Goal: Task Accomplishment & Management: Complete application form

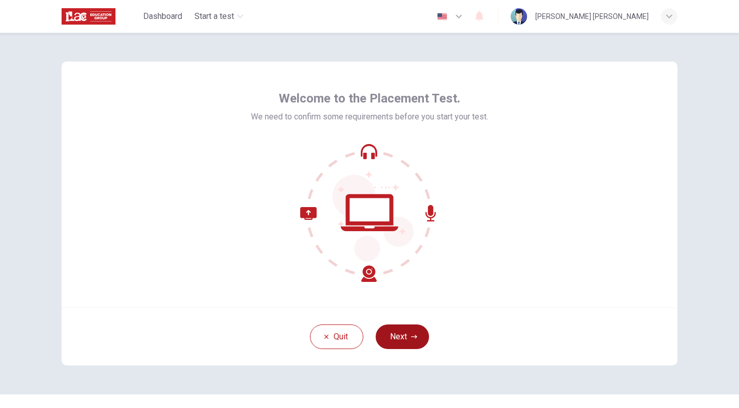
click at [413, 331] on button "Next" at bounding box center [402, 337] width 53 height 25
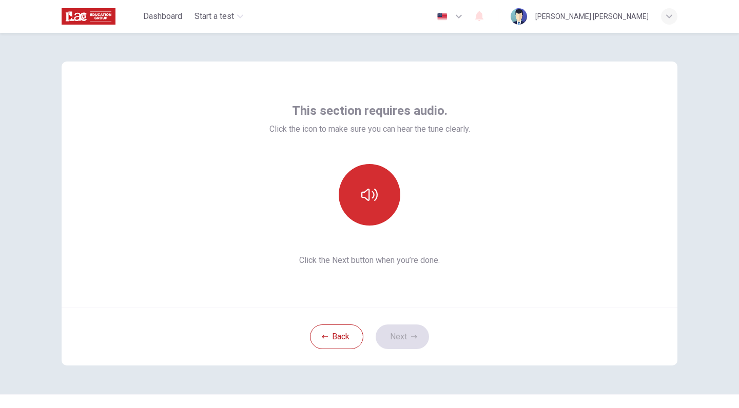
click at [393, 201] on button "button" at bounding box center [370, 195] width 62 height 62
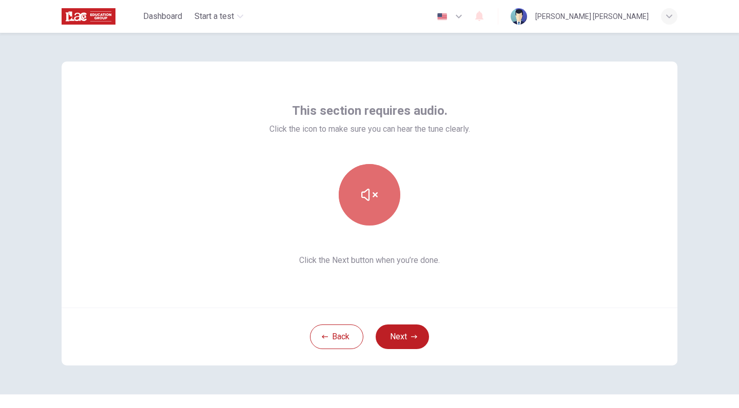
click at [393, 201] on button "button" at bounding box center [370, 195] width 62 height 62
click at [389, 204] on button "button" at bounding box center [370, 195] width 62 height 62
click at [390, 207] on button "button" at bounding box center [370, 195] width 62 height 62
click at [412, 213] on div at bounding box center [369, 195] width 111 height 62
click at [381, 194] on button "button" at bounding box center [370, 195] width 62 height 62
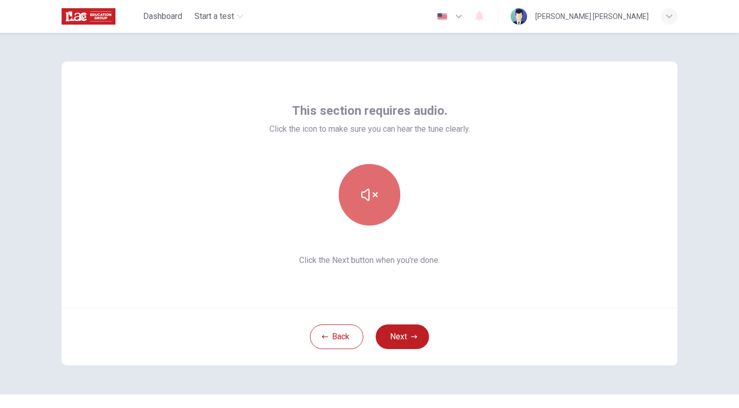
click at [385, 202] on button "button" at bounding box center [370, 195] width 62 height 62
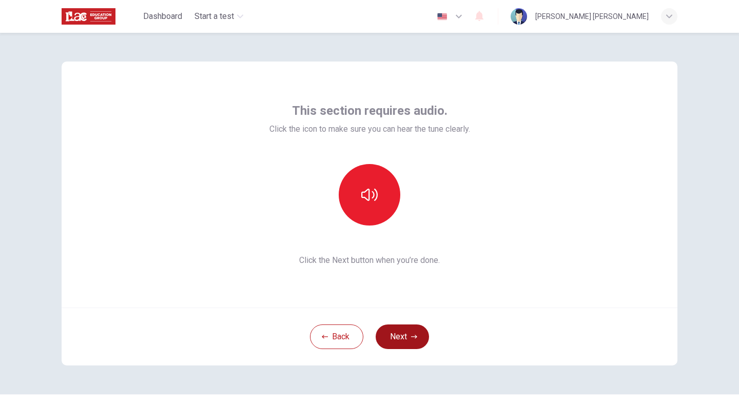
click at [417, 335] on button "Next" at bounding box center [402, 337] width 53 height 25
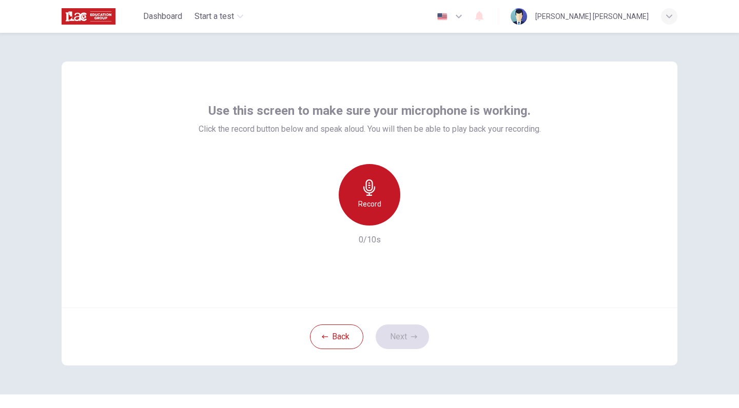
click at [385, 209] on div "Record" at bounding box center [370, 195] width 62 height 62
click at [385, 209] on div "Stop" at bounding box center [370, 195] width 62 height 62
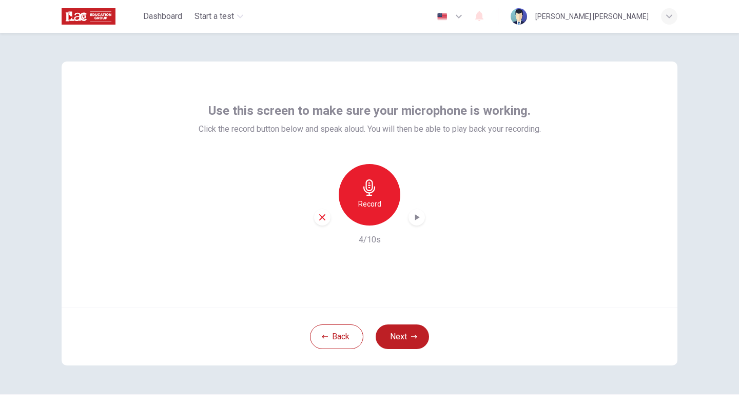
click at [408, 226] on div "Record 4/10s" at bounding box center [370, 205] width 342 height 82
click at [416, 217] on icon "button" at bounding box center [417, 217] width 10 height 10
click at [318, 220] on icon "button" at bounding box center [322, 217] width 9 height 9
click at [404, 343] on button "Next" at bounding box center [402, 337] width 53 height 25
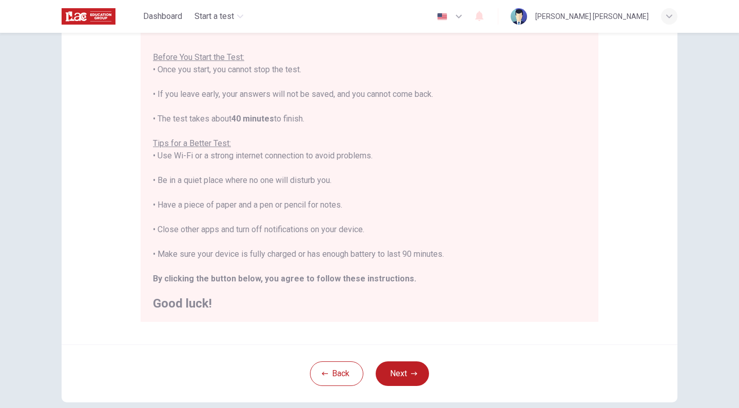
scroll to position [108, 0]
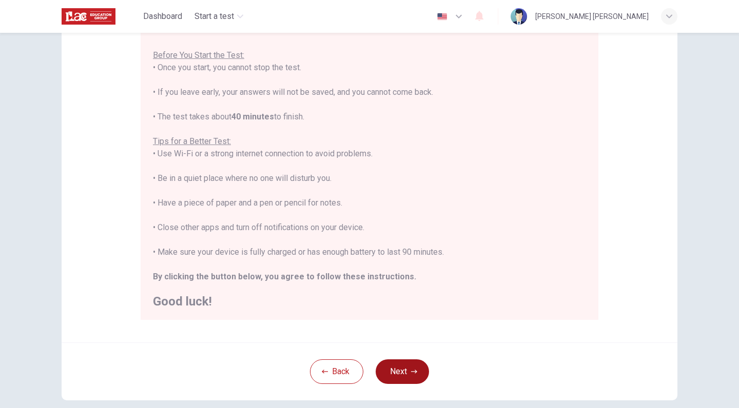
click at [411, 370] on icon "button" at bounding box center [414, 372] width 6 height 6
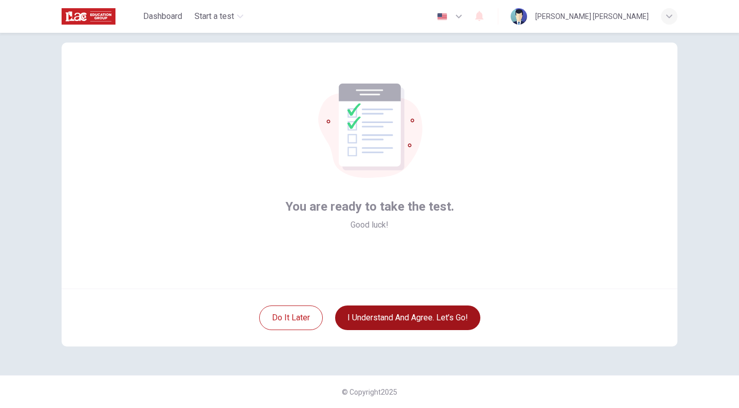
scroll to position [19, 0]
click at [413, 325] on button "I understand and agree. Let’s go!" at bounding box center [407, 318] width 145 height 25
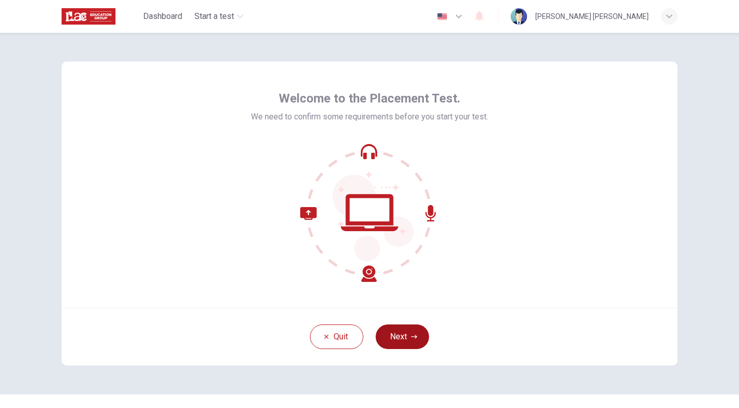
click at [409, 328] on button "Next" at bounding box center [402, 337] width 53 height 25
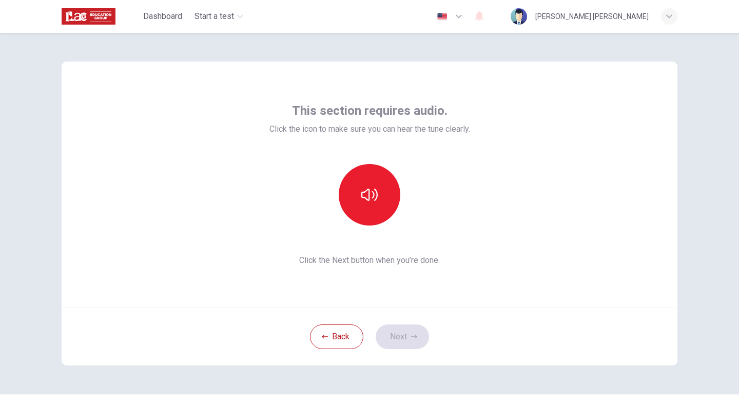
click at [415, 337] on div "Back Next" at bounding box center [370, 337] width 616 height 58
click at [368, 210] on button "button" at bounding box center [370, 195] width 62 height 62
click at [405, 320] on div "Back Next" at bounding box center [370, 337] width 616 height 58
click at [416, 329] on button "Next" at bounding box center [402, 337] width 53 height 25
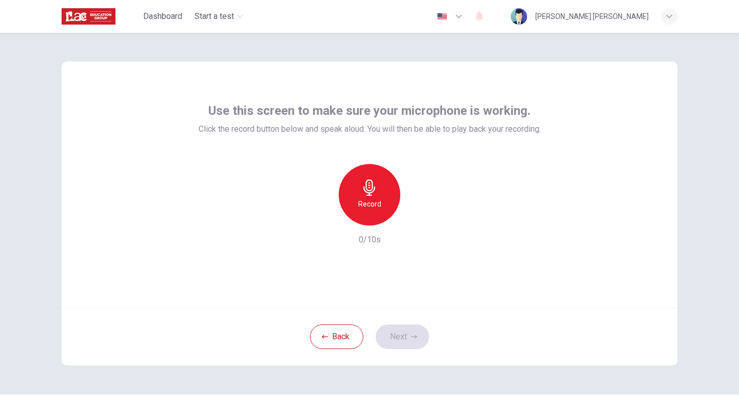
click at [372, 210] on h6 "Record" at bounding box center [369, 204] width 23 height 12
click at [372, 210] on h6 "Stop" at bounding box center [369, 204] width 15 height 12
click at [412, 222] on icon "button" at bounding box center [417, 217] width 10 height 10
click at [407, 334] on button "Next" at bounding box center [402, 337] width 53 height 25
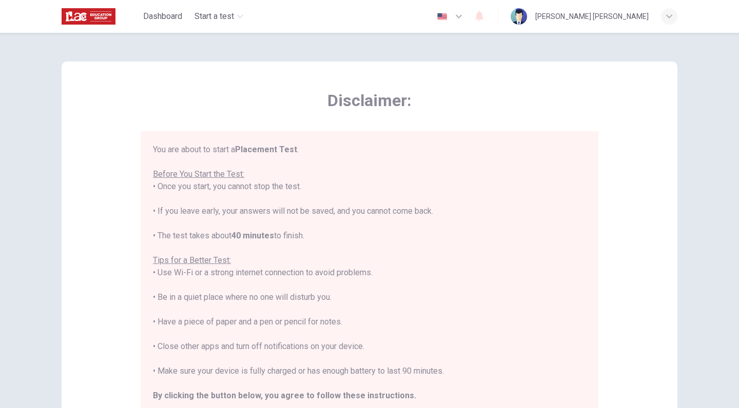
scroll to position [11, 0]
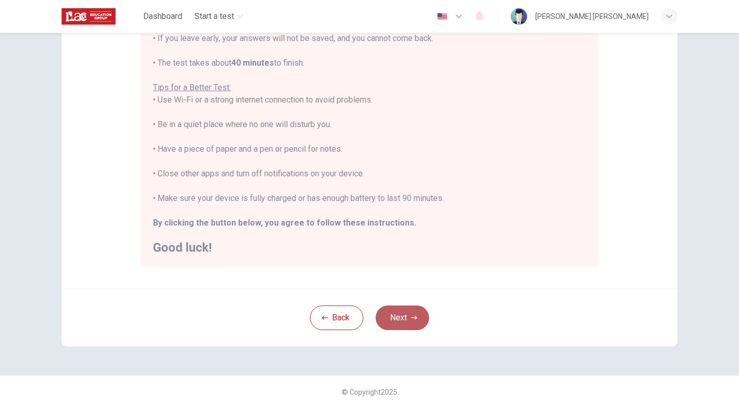
click at [411, 316] on icon "button" at bounding box center [414, 318] width 6 height 6
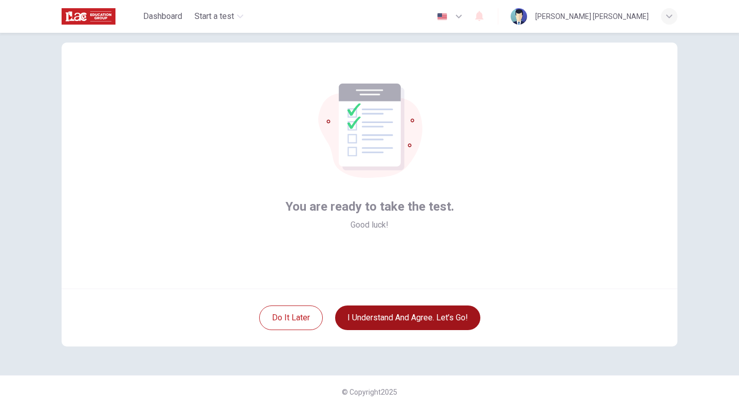
click at [451, 316] on button "I understand and agree. Let’s go!" at bounding box center [407, 318] width 145 height 25
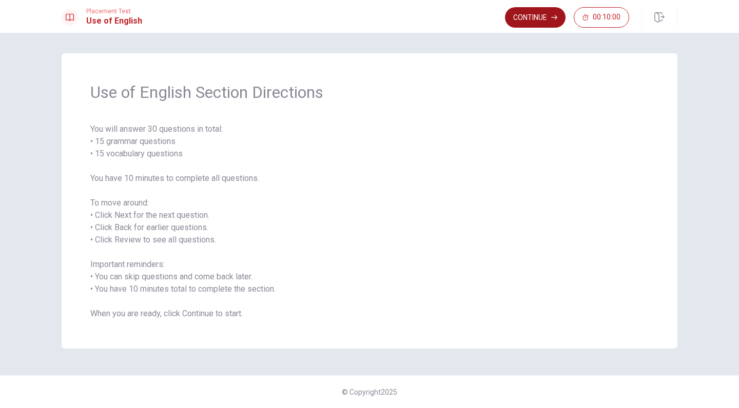
click at [546, 16] on button "Continue" at bounding box center [535, 17] width 61 height 21
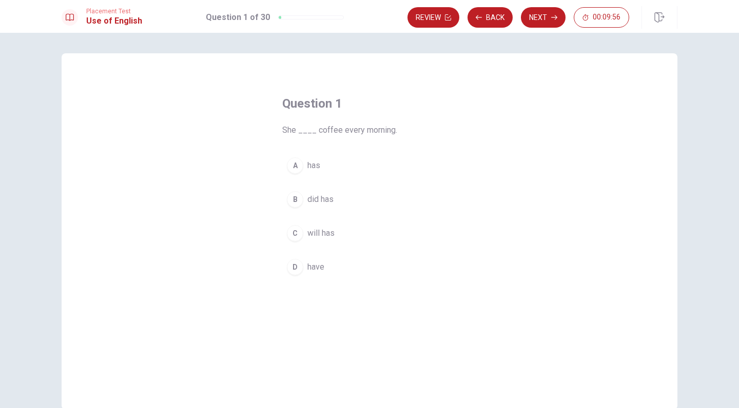
click at [296, 168] on div "A" at bounding box center [295, 166] width 16 height 16
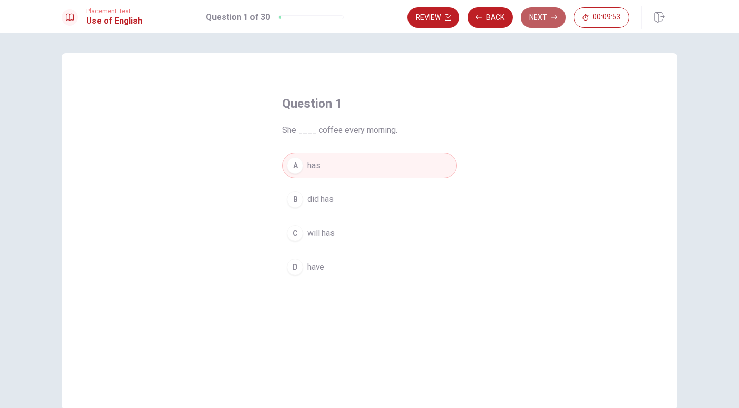
click at [547, 15] on button "Next" at bounding box center [543, 17] width 45 height 21
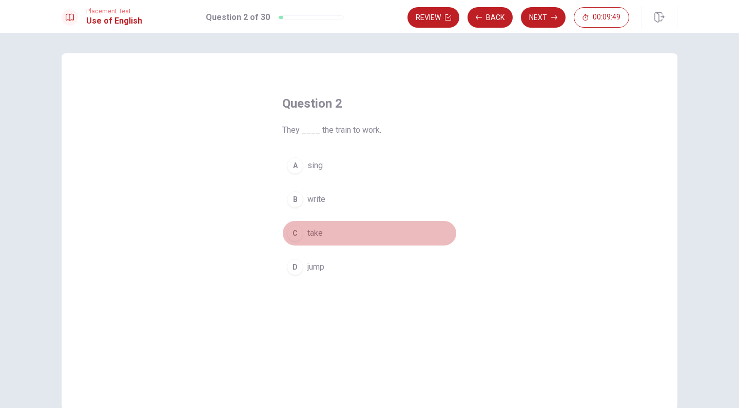
click at [304, 240] on button "C take" at bounding box center [369, 234] width 174 height 26
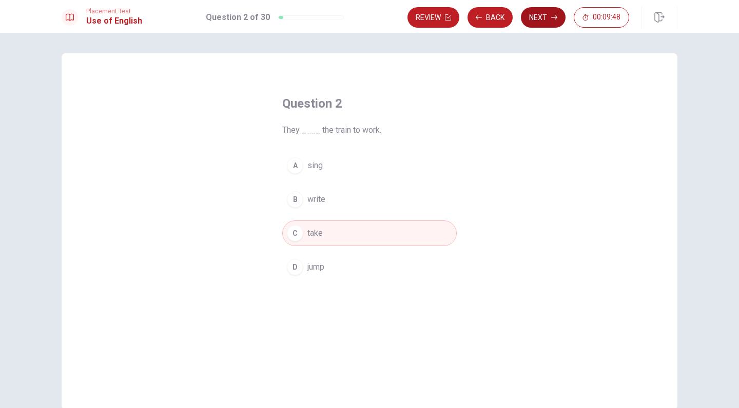
click at [547, 25] on button "Next" at bounding box center [543, 17] width 45 height 21
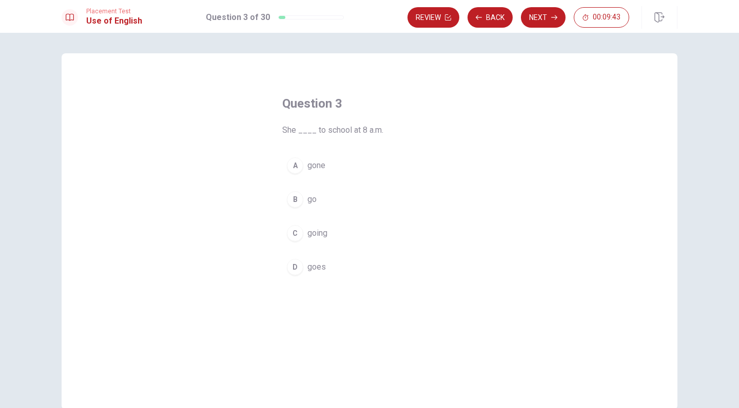
click at [314, 271] on span "goes" at bounding box center [316, 267] width 18 height 12
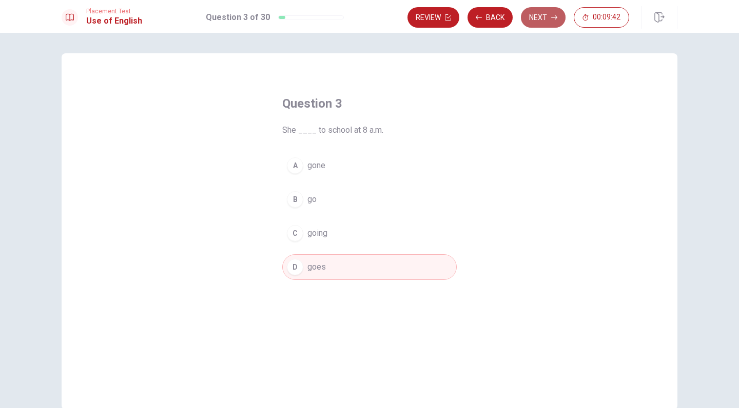
click at [552, 18] on icon "button" at bounding box center [554, 17] width 6 height 6
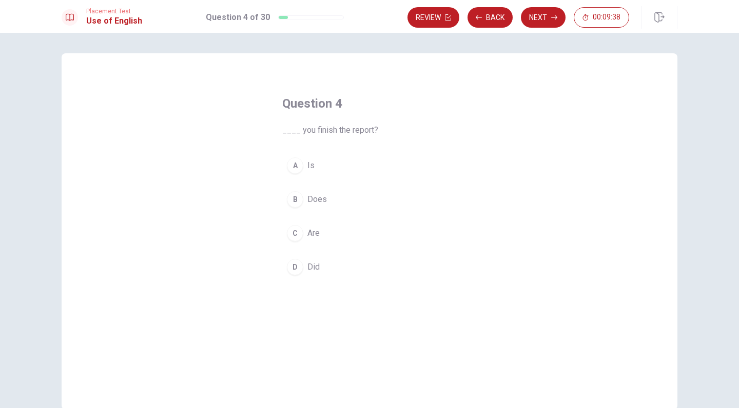
click at [309, 274] on button "D Did" at bounding box center [369, 268] width 174 height 26
click at [559, 22] on button "Next" at bounding box center [543, 17] width 45 height 21
click at [295, 271] on div "D" at bounding box center [295, 267] width 16 height 16
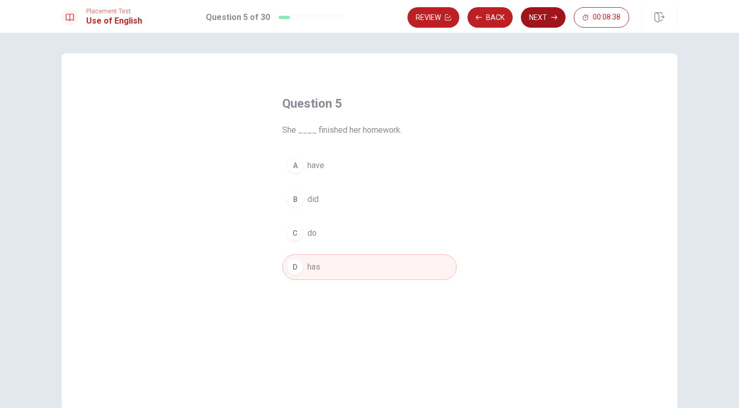
click at [545, 18] on button "Next" at bounding box center [543, 17] width 45 height 21
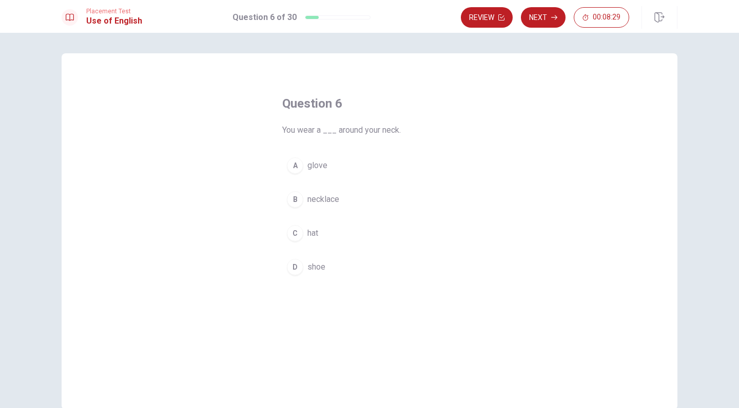
click at [309, 204] on span "necklace" at bounding box center [323, 199] width 32 height 12
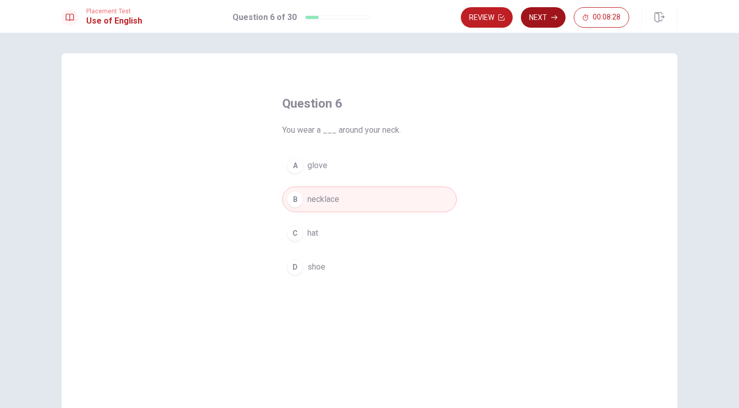
click at [560, 14] on button "Next" at bounding box center [543, 17] width 45 height 21
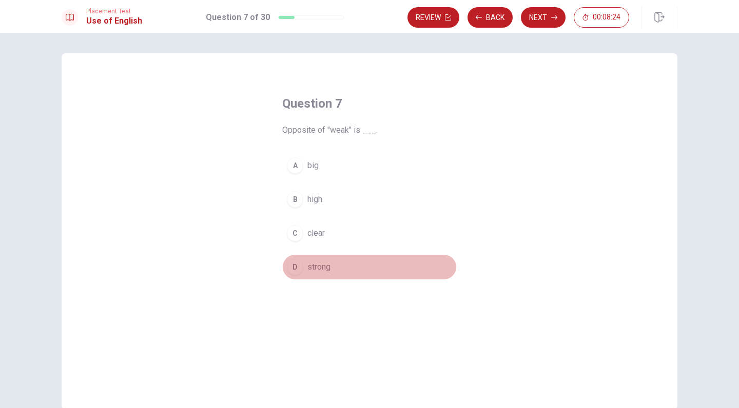
click at [311, 270] on span "strong" at bounding box center [318, 267] width 23 height 12
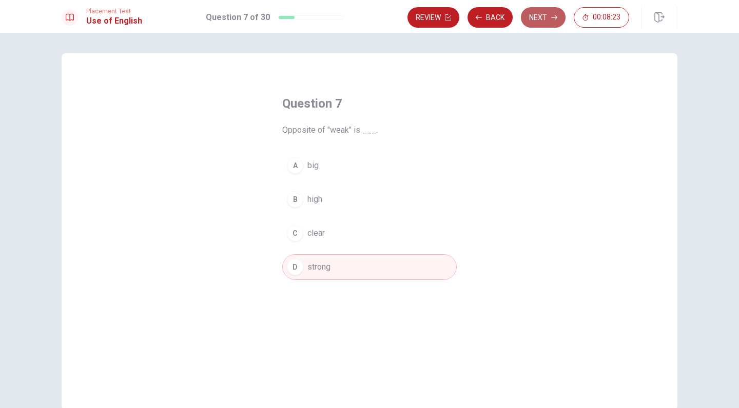
click at [544, 20] on button "Next" at bounding box center [543, 17] width 45 height 21
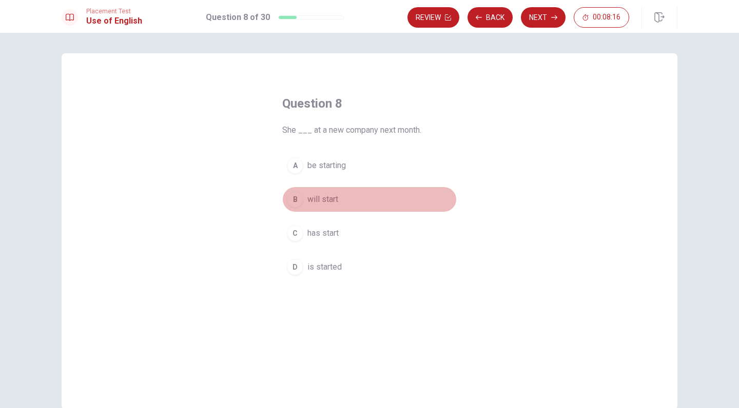
click at [312, 199] on span "will start" at bounding box center [322, 199] width 31 height 12
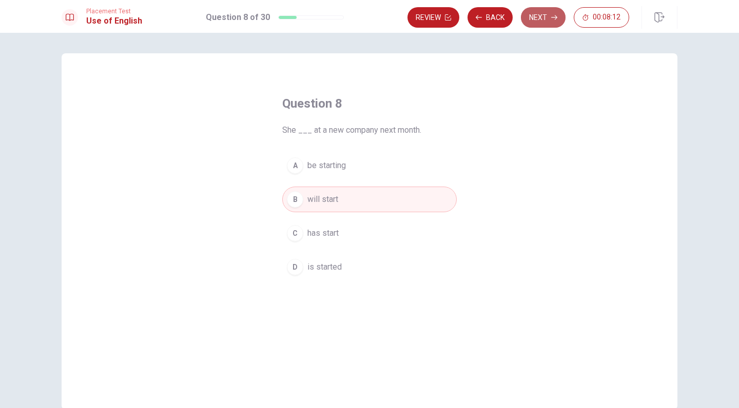
click at [552, 24] on button "Next" at bounding box center [543, 17] width 45 height 21
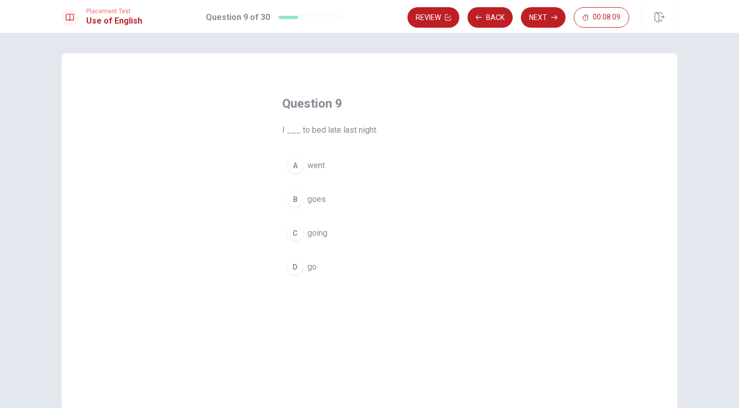
click at [321, 173] on button "A went" at bounding box center [369, 166] width 174 height 26
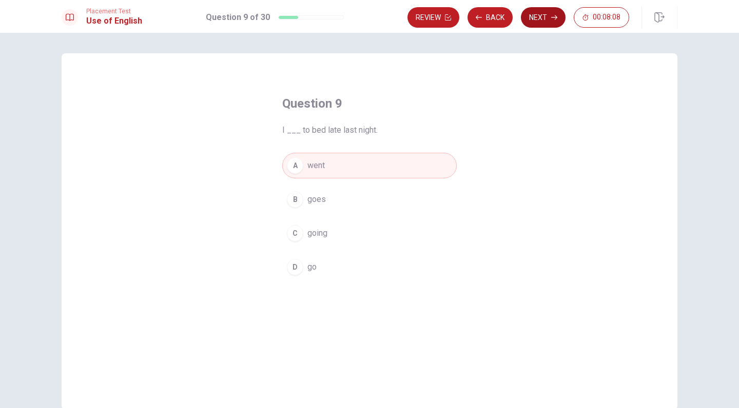
click at [543, 15] on button "Next" at bounding box center [543, 17] width 45 height 21
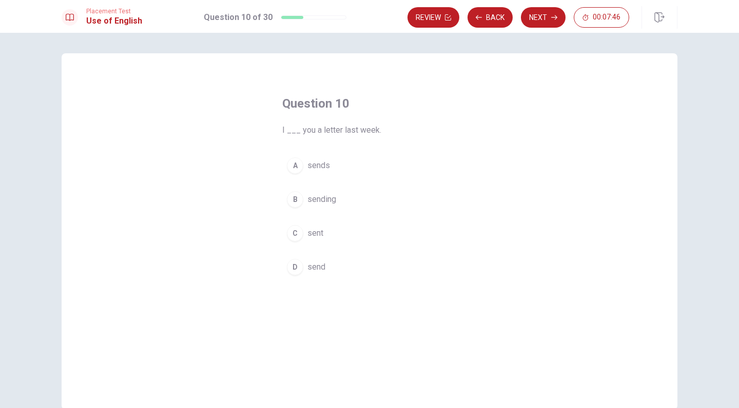
click at [297, 269] on div "D" at bounding box center [295, 267] width 16 height 16
click at [310, 228] on span "sent" at bounding box center [315, 233] width 16 height 12
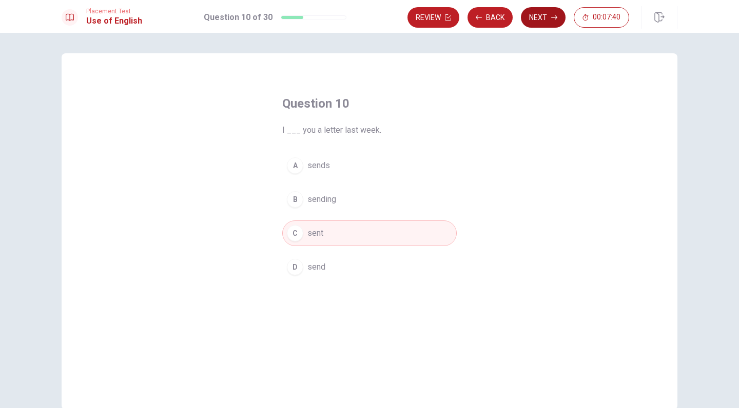
click at [553, 21] on button "Next" at bounding box center [543, 17] width 45 height 21
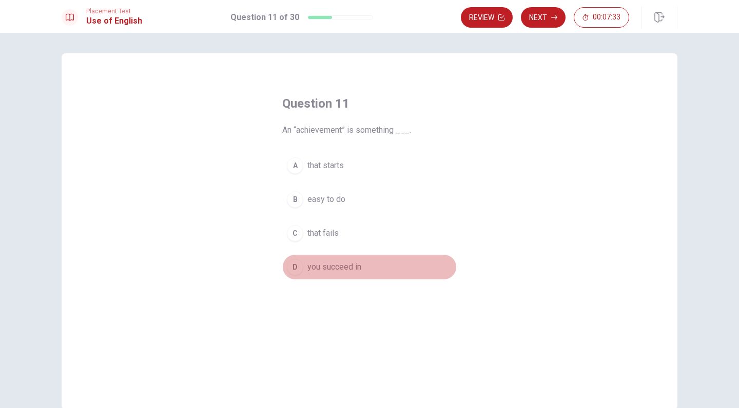
click at [342, 274] on button "D you succeed in" at bounding box center [369, 268] width 174 height 26
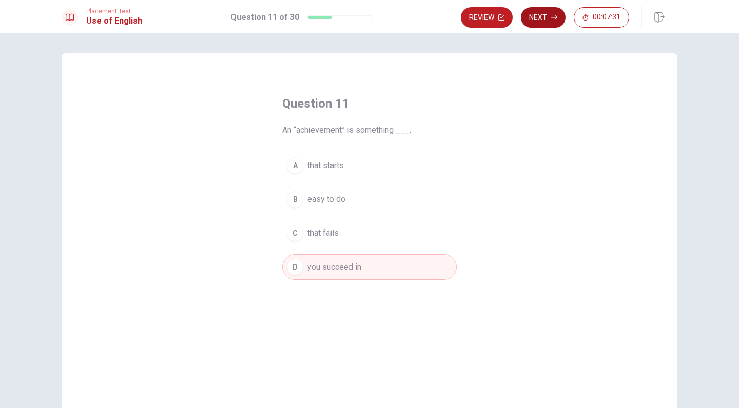
click at [544, 25] on button "Next" at bounding box center [543, 17] width 45 height 21
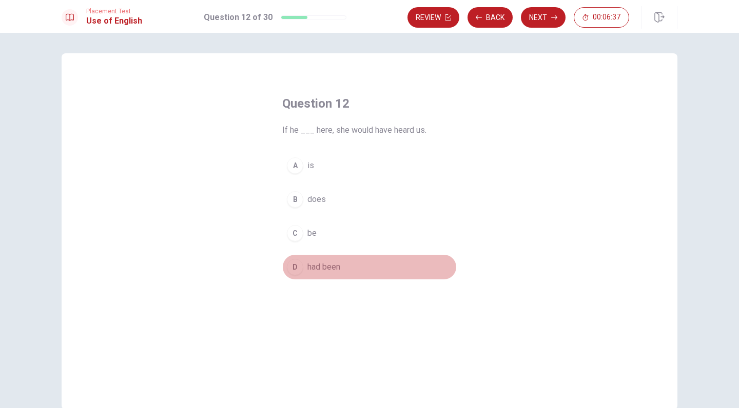
click at [314, 268] on span "had been" at bounding box center [323, 267] width 33 height 12
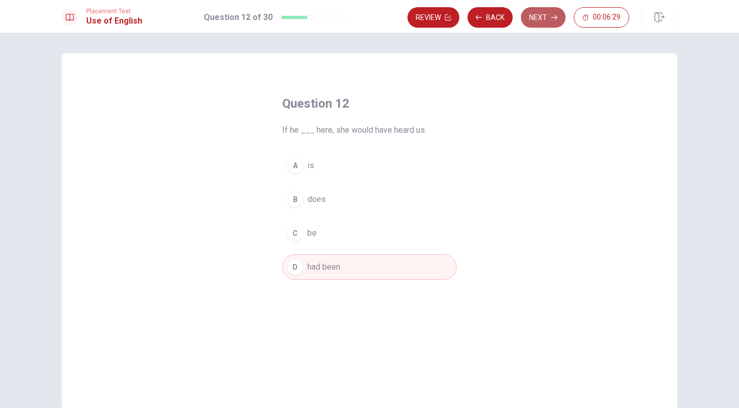
click at [555, 17] on icon "button" at bounding box center [554, 17] width 6 height 5
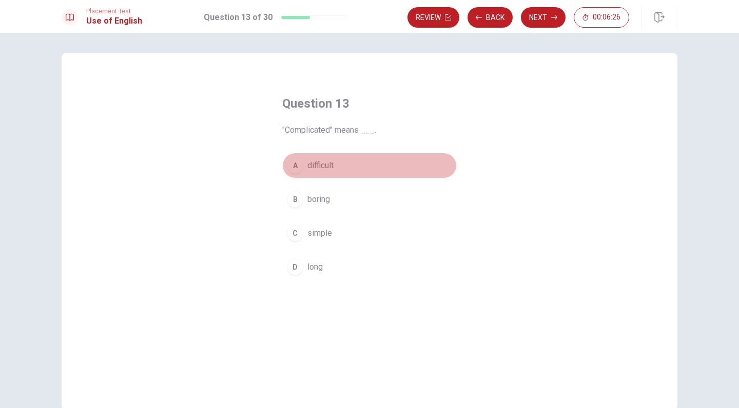
click at [327, 169] on span "difficult" at bounding box center [320, 166] width 26 height 12
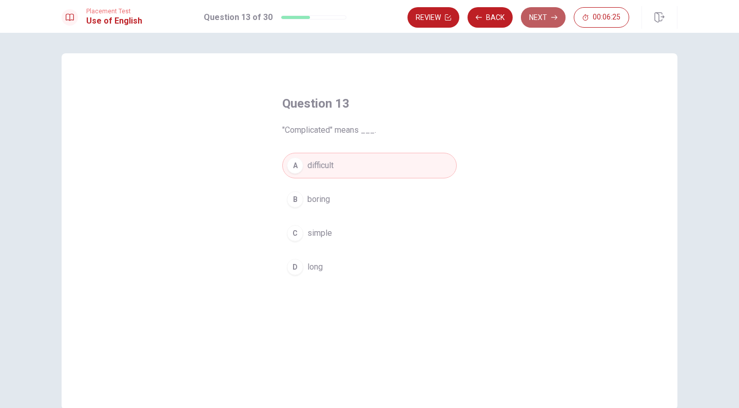
click at [551, 22] on button "Next" at bounding box center [543, 17] width 45 height 21
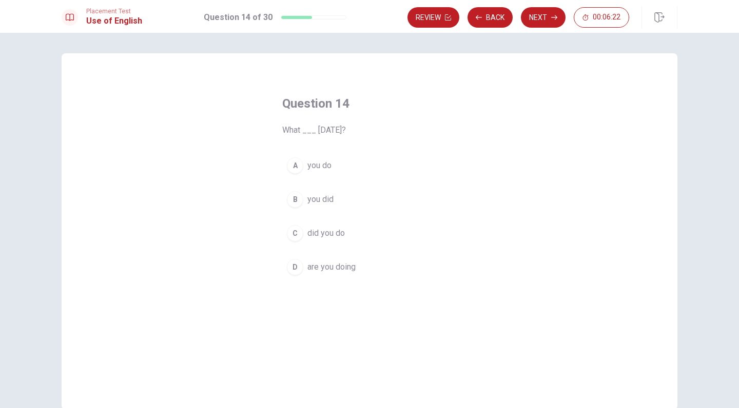
click at [345, 240] on button "C did you do" at bounding box center [369, 234] width 174 height 26
click at [539, 30] on div "Placement Test Use of English Question 14 of 30 Review Back Next 00:06:21" at bounding box center [369, 16] width 739 height 33
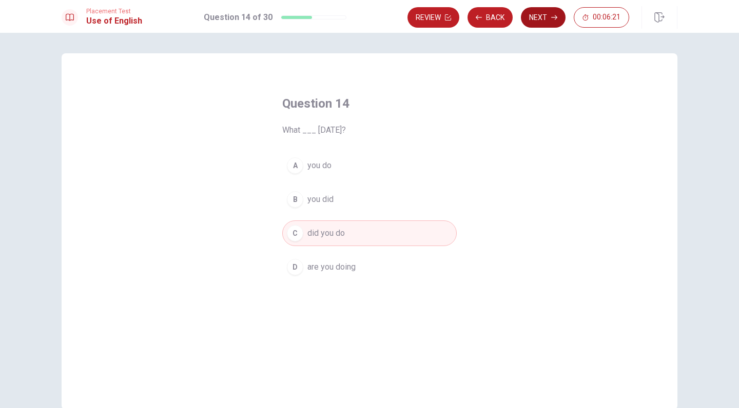
click at [548, 13] on button "Next" at bounding box center [543, 17] width 45 height 21
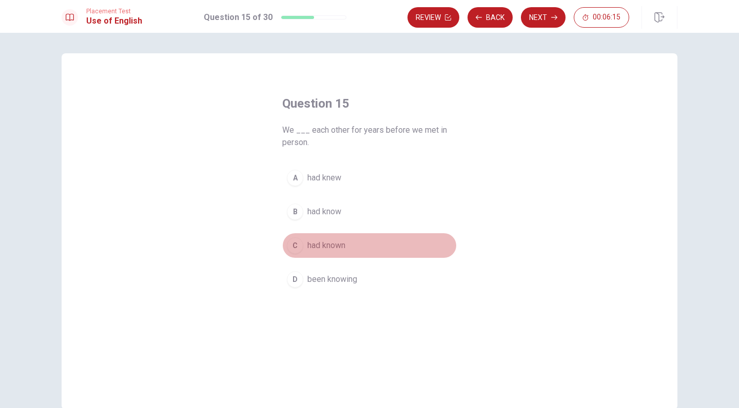
click at [341, 247] on span "had known" at bounding box center [326, 246] width 38 height 12
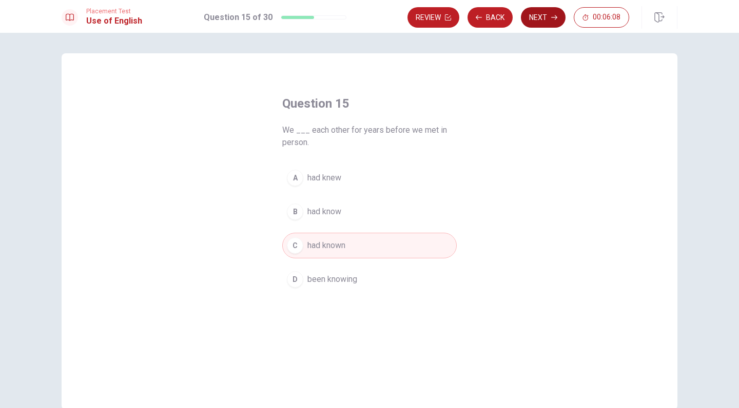
click at [543, 25] on button "Next" at bounding box center [543, 17] width 45 height 21
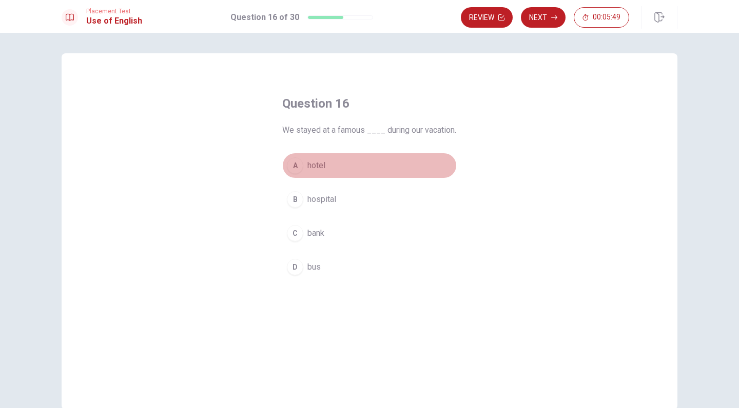
click at [314, 179] on button "A hotel" at bounding box center [369, 166] width 174 height 26
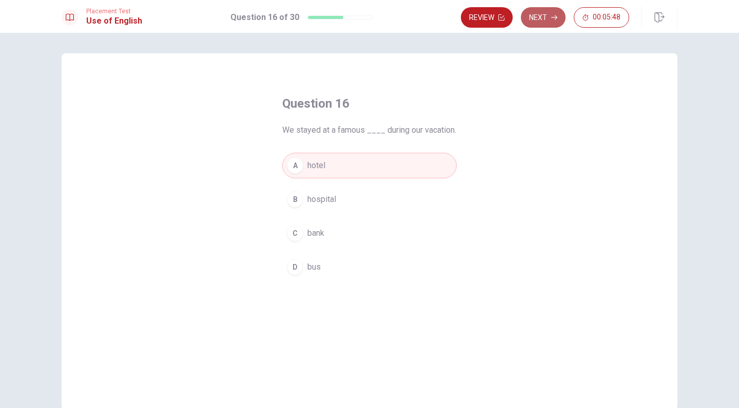
click at [551, 25] on button "Next" at bounding box center [543, 17] width 45 height 21
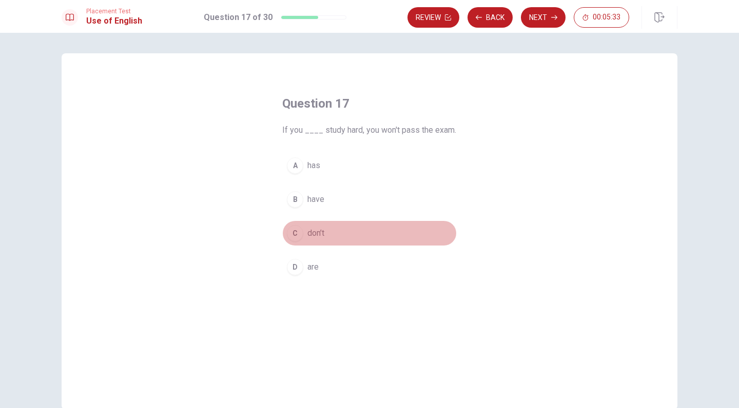
click at [327, 237] on button "C don’t" at bounding box center [369, 234] width 174 height 26
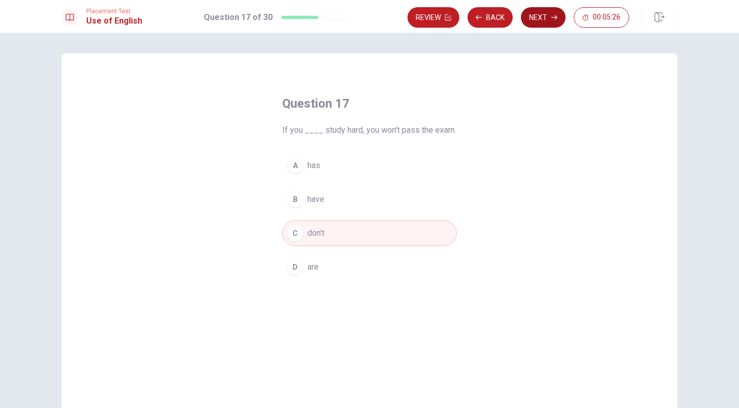
click at [554, 22] on button "Next" at bounding box center [543, 17] width 45 height 21
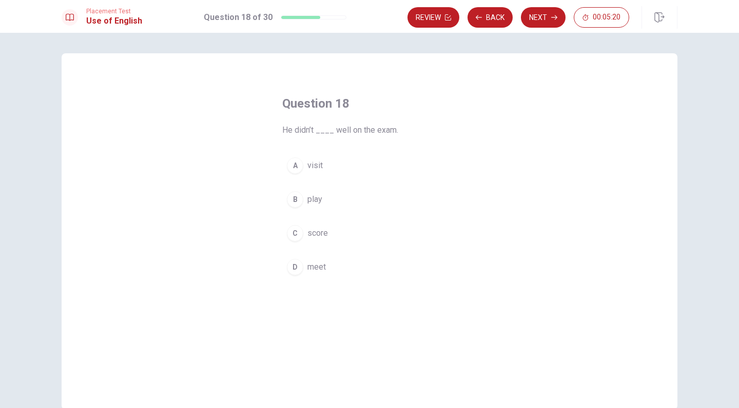
click at [316, 246] on button "C score" at bounding box center [369, 234] width 174 height 26
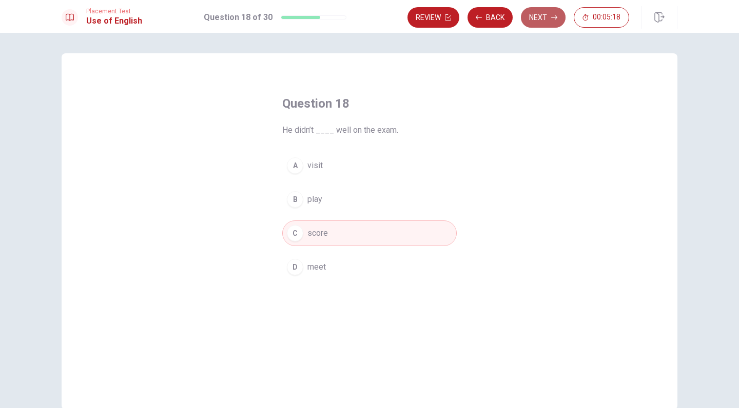
click at [538, 19] on button "Next" at bounding box center [543, 17] width 45 height 21
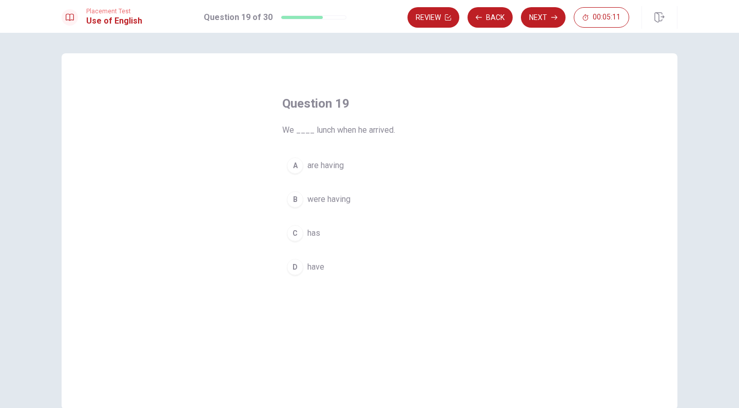
click at [336, 199] on span "were having" at bounding box center [328, 199] width 43 height 12
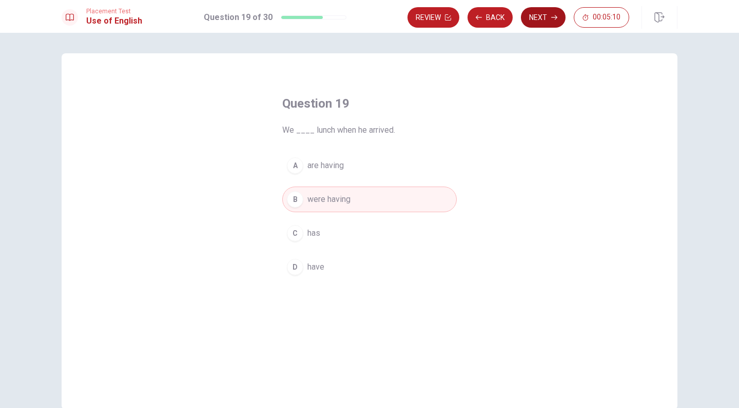
click at [538, 13] on button "Next" at bounding box center [543, 17] width 45 height 21
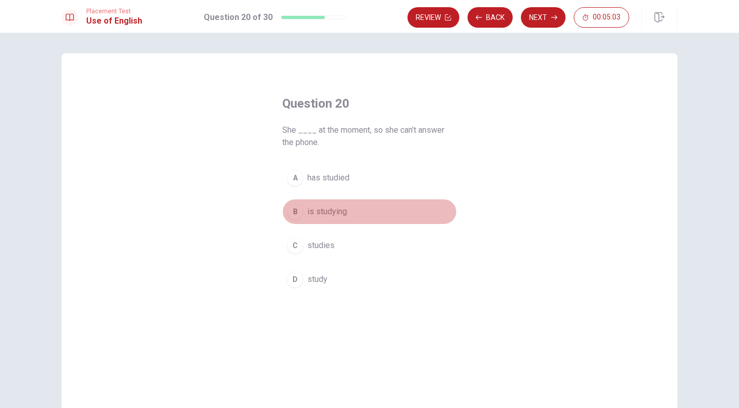
click at [343, 216] on span "is studying" at bounding box center [327, 212] width 40 height 12
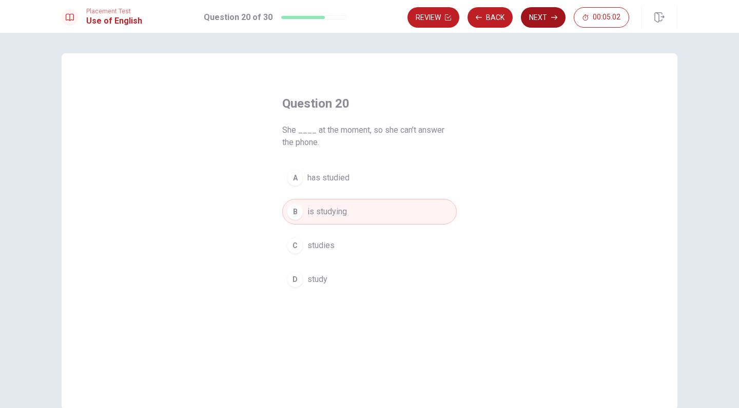
click at [554, 16] on icon "button" at bounding box center [554, 17] width 6 height 6
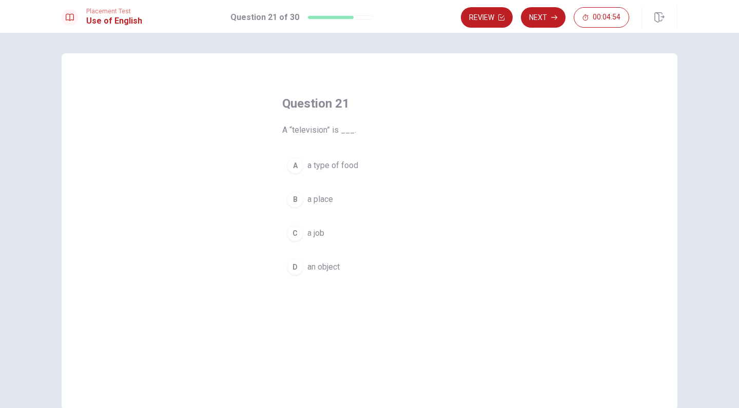
click at [330, 265] on span "an object" at bounding box center [323, 267] width 32 height 12
click at [552, 15] on icon "button" at bounding box center [554, 17] width 6 height 6
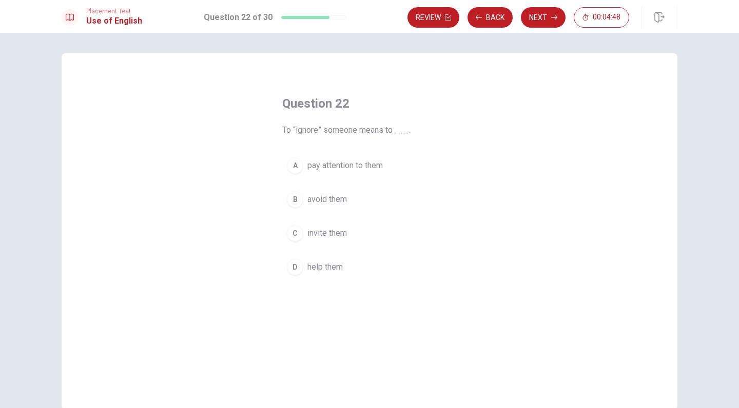
click at [338, 202] on span "avoid them" at bounding box center [327, 199] width 40 height 12
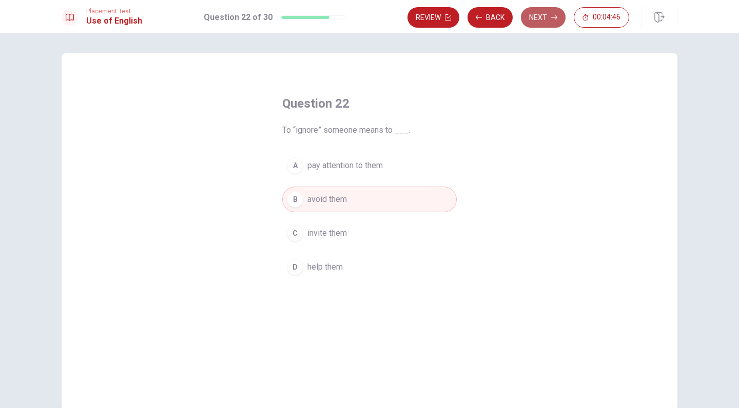
click at [543, 21] on button "Next" at bounding box center [543, 17] width 45 height 21
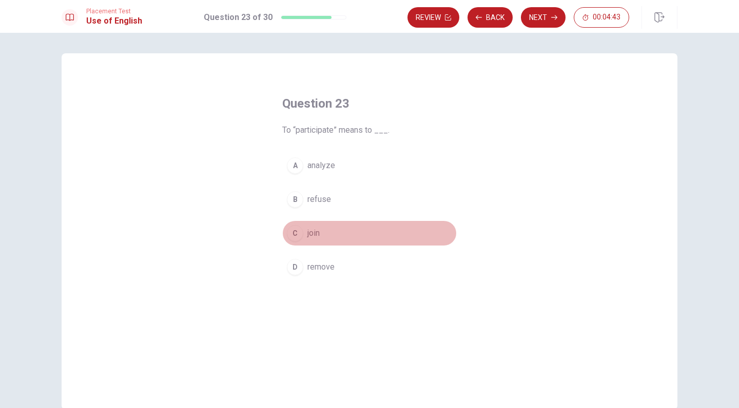
click at [318, 237] on button "C join" at bounding box center [369, 234] width 174 height 26
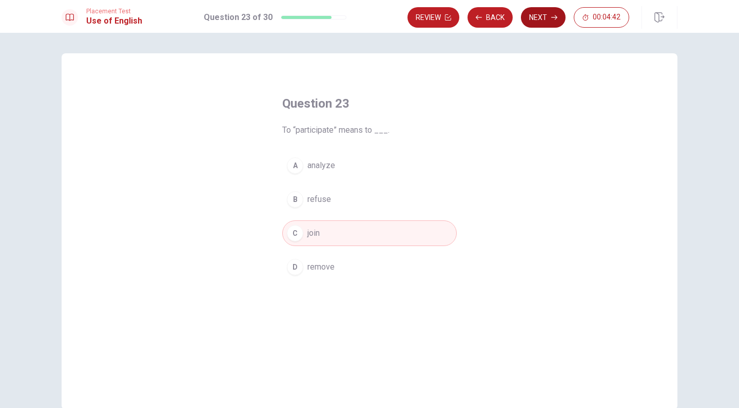
click at [545, 23] on button "Next" at bounding box center [543, 17] width 45 height 21
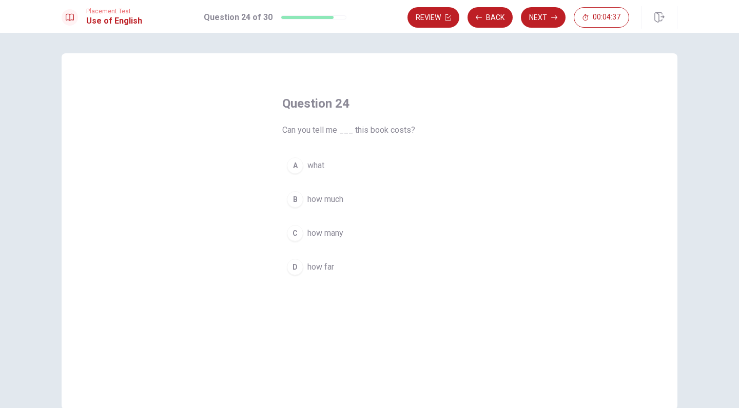
click at [316, 200] on span "how much" at bounding box center [325, 199] width 36 height 12
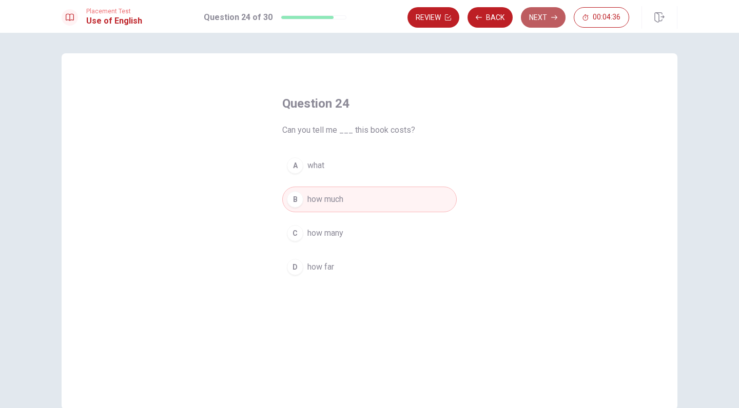
click at [545, 24] on button "Next" at bounding box center [543, 17] width 45 height 21
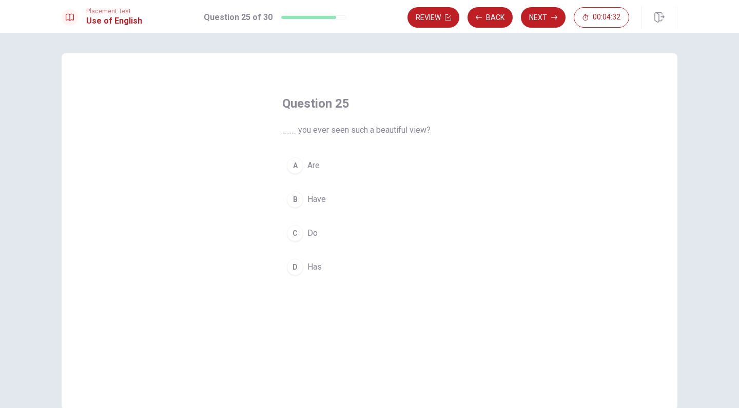
click at [320, 200] on span "Have" at bounding box center [316, 199] width 18 height 12
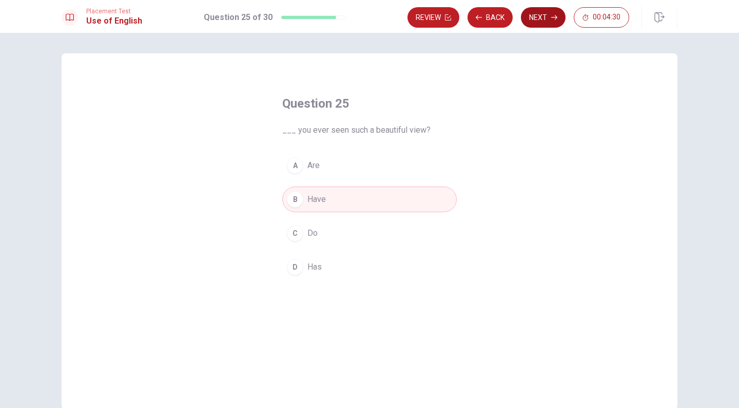
click at [538, 24] on button "Next" at bounding box center [543, 17] width 45 height 21
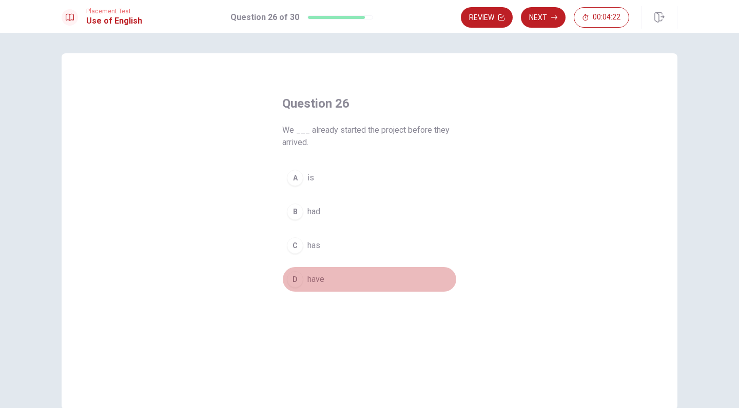
click at [312, 280] on span "have" at bounding box center [315, 279] width 17 height 12
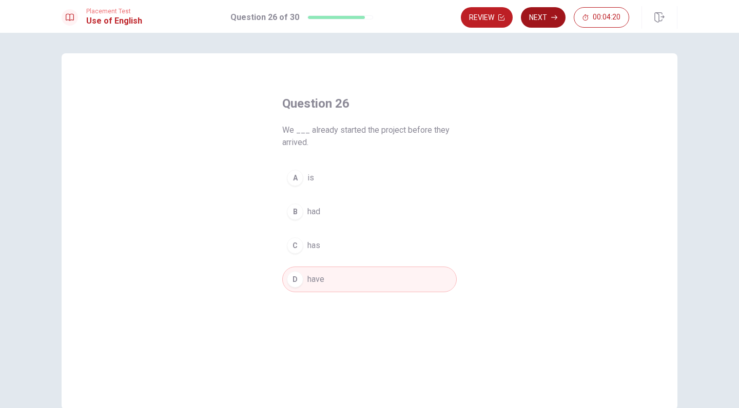
click at [540, 22] on button "Next" at bounding box center [543, 17] width 45 height 21
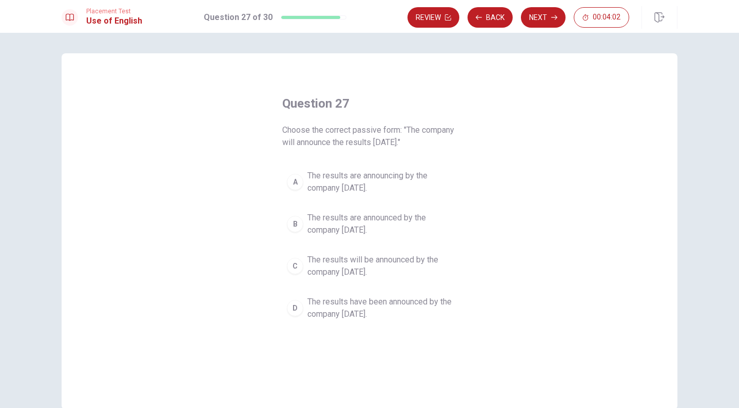
click at [373, 232] on span "The results are announced by the company [DATE]." at bounding box center [379, 224] width 145 height 25
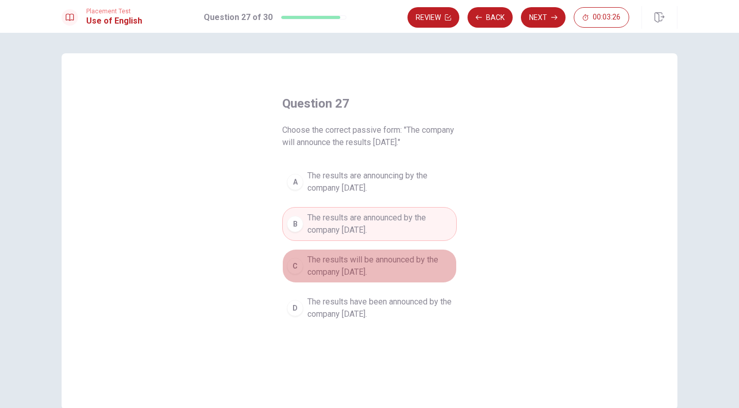
click at [390, 270] on span "The results will be announced by the company [DATE]." at bounding box center [379, 266] width 145 height 25
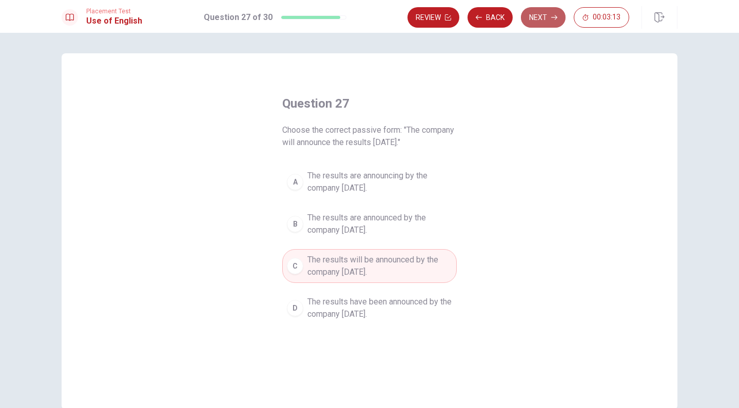
click at [538, 25] on button "Next" at bounding box center [543, 17] width 45 height 21
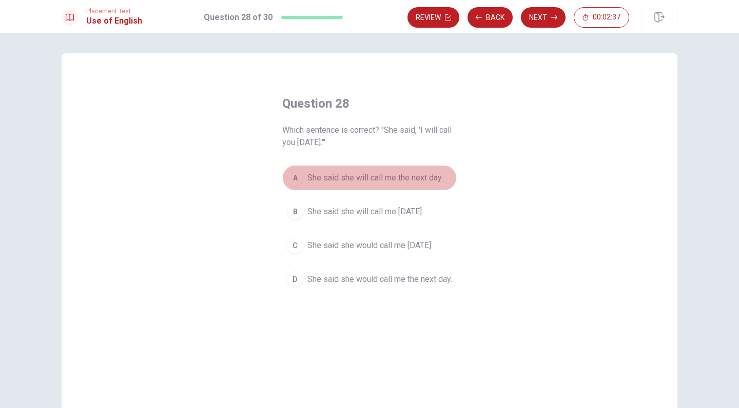
click at [362, 183] on span "She said she will call me the next day." at bounding box center [374, 178] width 135 height 12
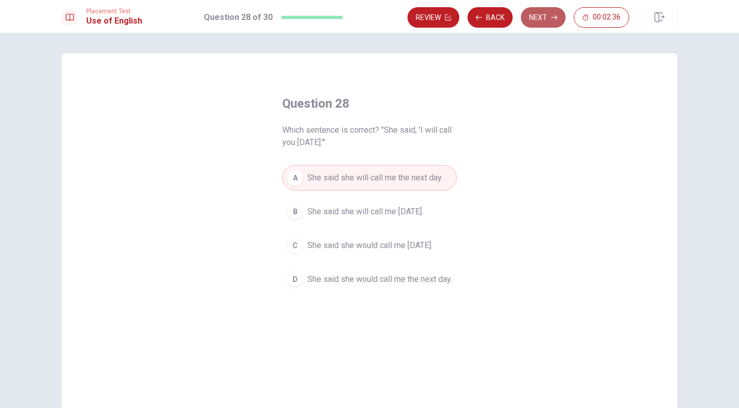
click at [530, 25] on button "Next" at bounding box center [543, 17] width 45 height 21
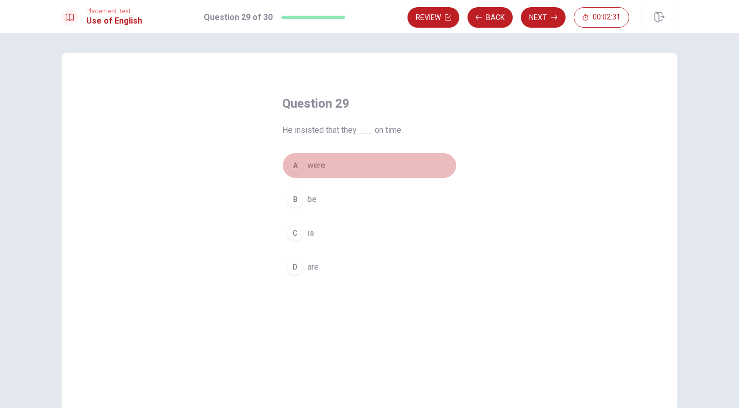
click at [317, 165] on span "were" at bounding box center [316, 166] width 18 height 12
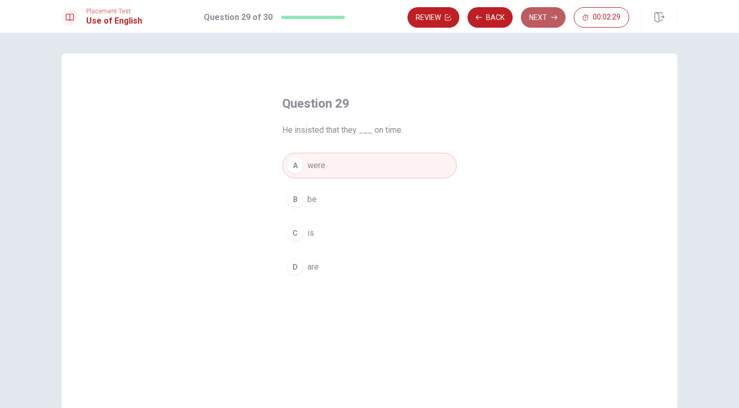
click at [544, 25] on button "Next" at bounding box center [543, 17] width 45 height 21
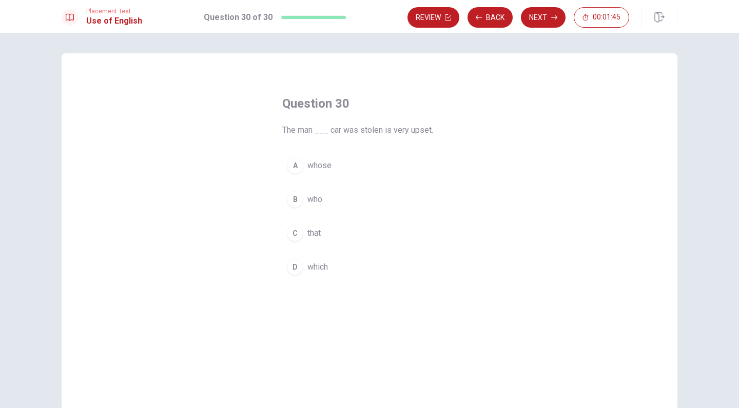
click at [307, 170] on span "whose" at bounding box center [319, 166] width 24 height 12
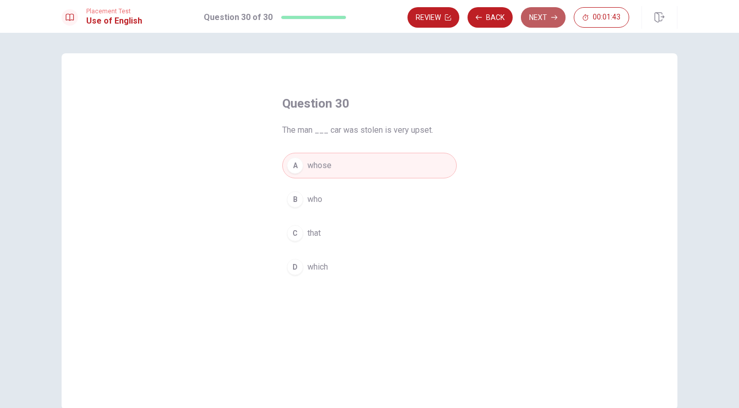
click at [546, 24] on button "Next" at bounding box center [543, 17] width 45 height 21
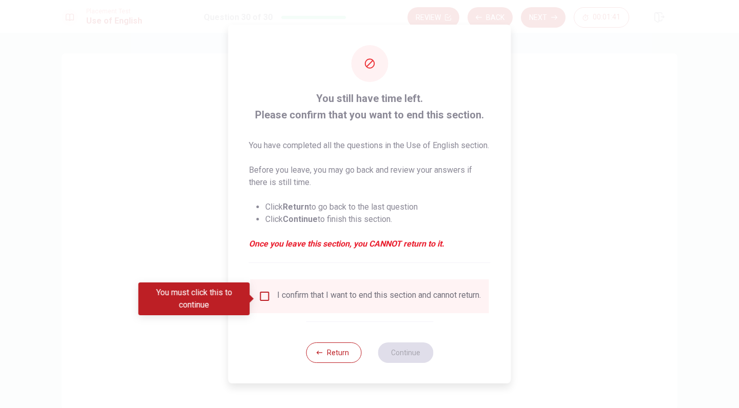
click at [318, 302] on div "I confirm that I want to end this section and cannot return." at bounding box center [379, 296] width 204 height 12
click at [268, 301] on input "You must click this to continue" at bounding box center [265, 296] width 12 height 12
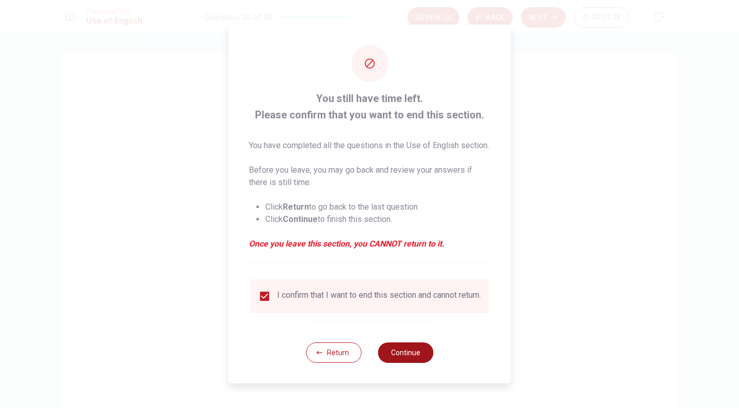
click at [412, 363] on button "Continue" at bounding box center [405, 353] width 55 height 21
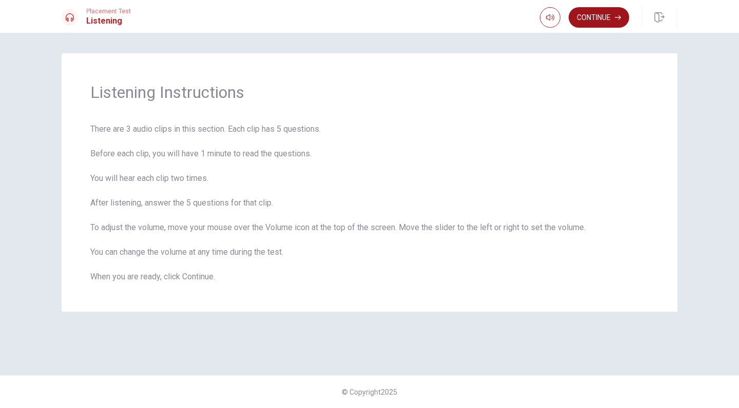
click at [600, 18] on button "Continue" at bounding box center [599, 17] width 61 height 21
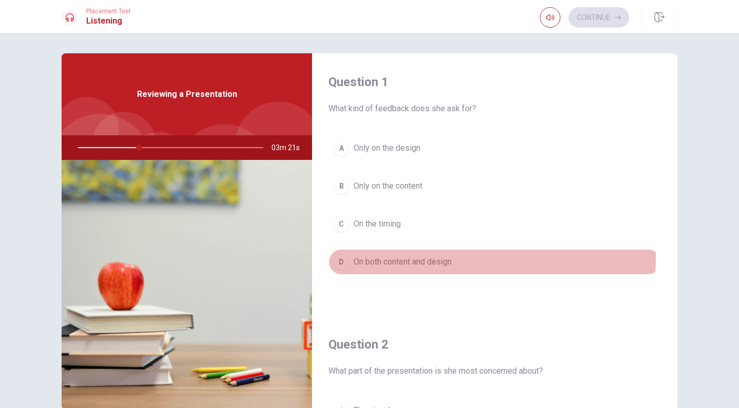
click at [423, 258] on span "On both content and design" at bounding box center [403, 262] width 98 height 12
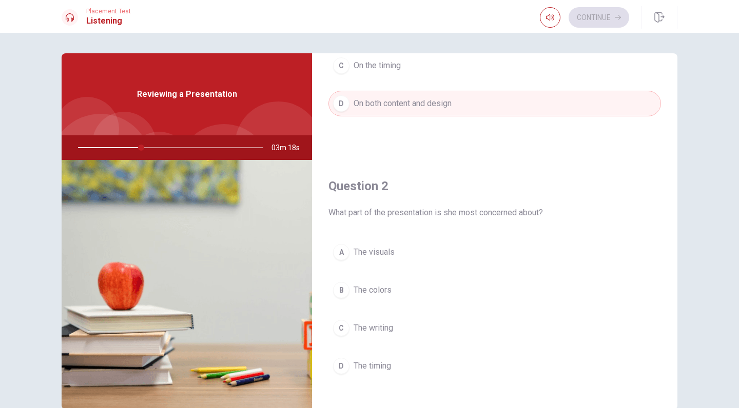
scroll to position [268, 0]
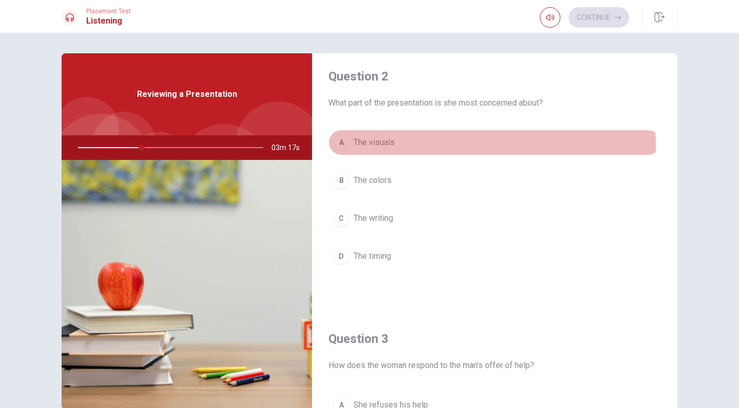
click at [382, 147] on span "The visuals" at bounding box center [374, 142] width 41 height 12
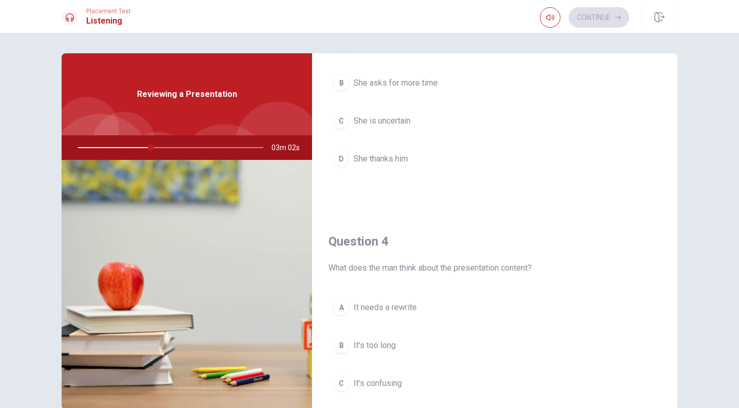
scroll to position [631, 0]
click at [386, 160] on span "She thanks him" at bounding box center [381, 157] width 54 height 12
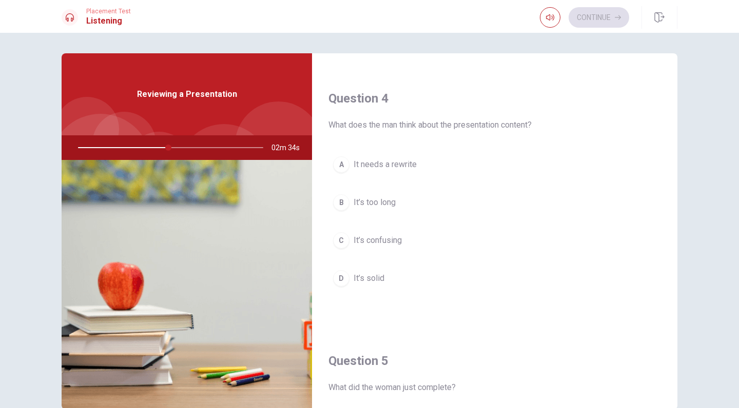
scroll to position [799, 0]
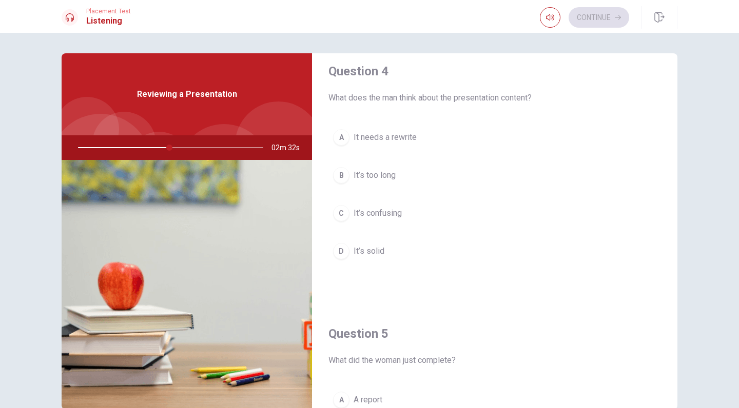
click at [338, 255] on div "D" at bounding box center [341, 251] width 16 height 16
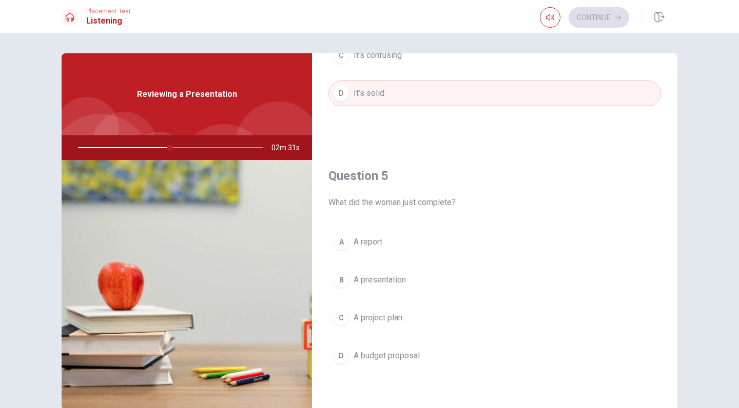
scroll to position [55, 0]
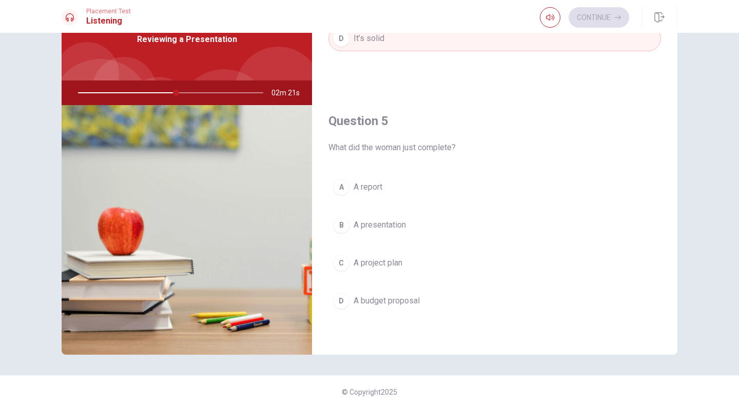
click at [383, 232] on button "B A presentation" at bounding box center [494, 225] width 332 height 26
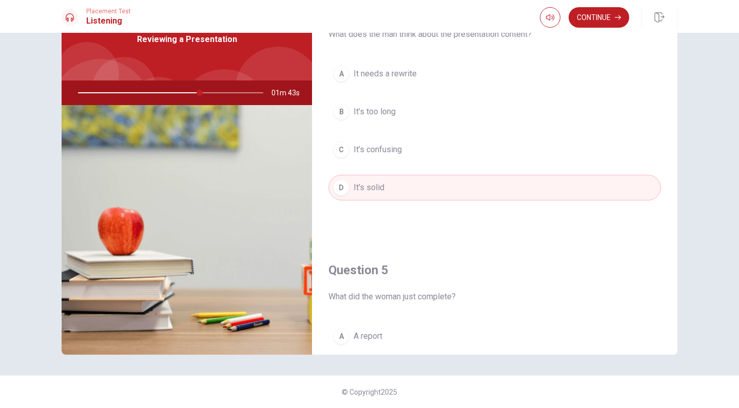
scroll to position [818, 0]
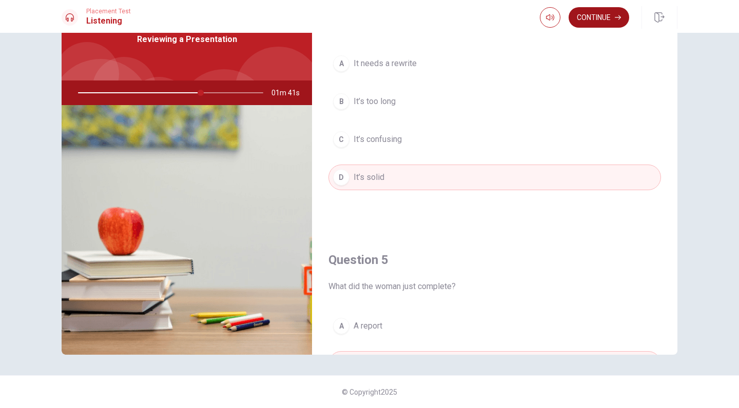
click at [576, 25] on button "Continue" at bounding box center [599, 17] width 61 height 21
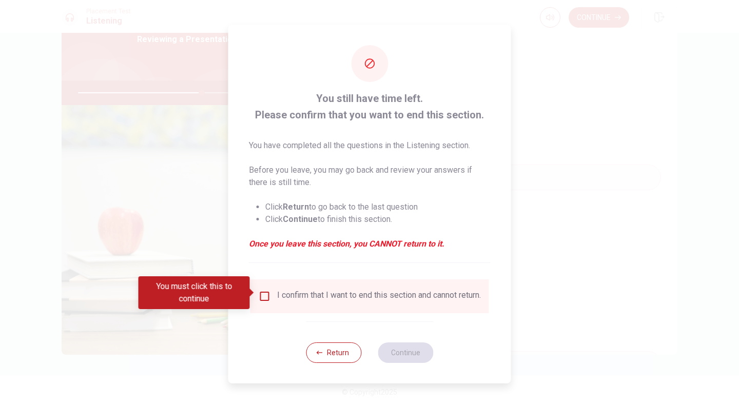
click at [289, 294] on div "I confirm that I want to end this section and cannot return." at bounding box center [379, 296] width 204 height 12
click at [266, 296] on input "You must click this to continue" at bounding box center [265, 296] width 12 height 12
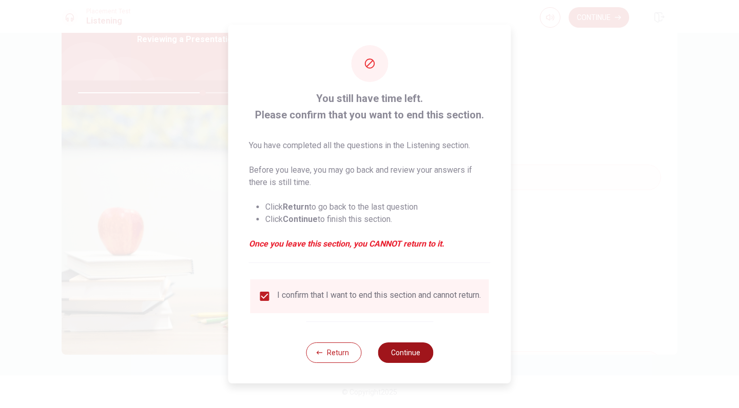
click at [403, 351] on button "Continue" at bounding box center [405, 353] width 55 height 21
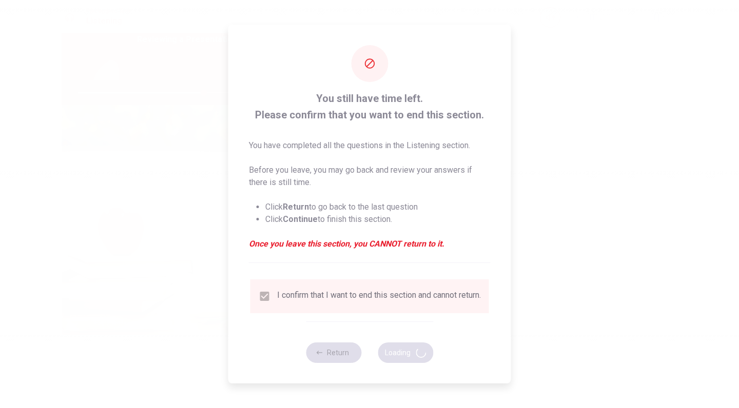
type input "68"
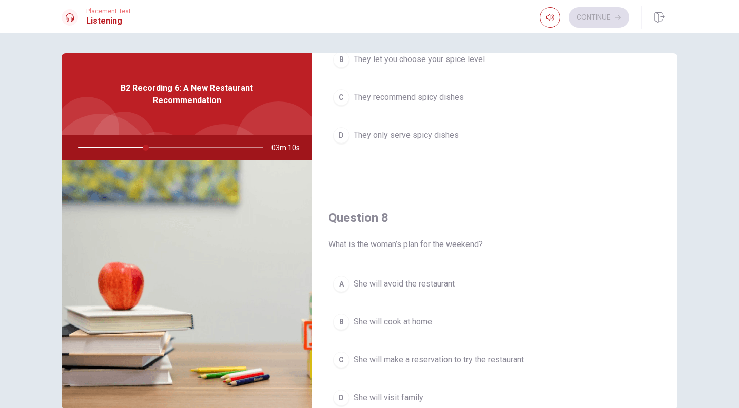
scroll to position [0, 0]
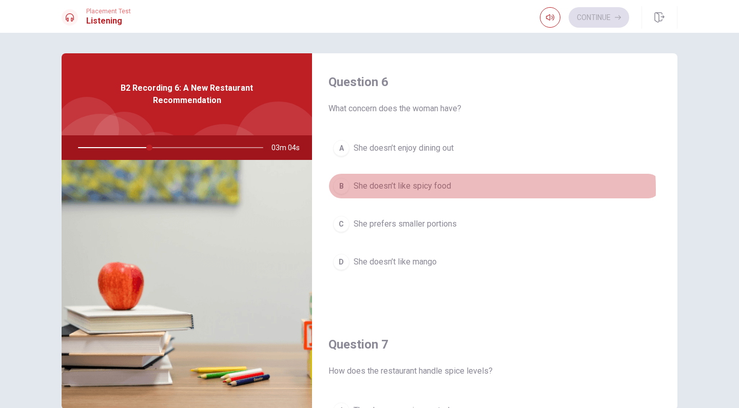
click at [434, 189] on span "She doesn’t like spicy food" at bounding box center [402, 186] width 97 height 12
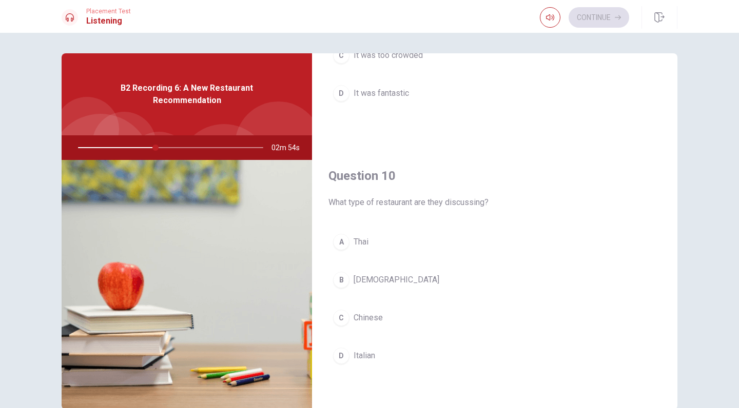
scroll to position [55, 0]
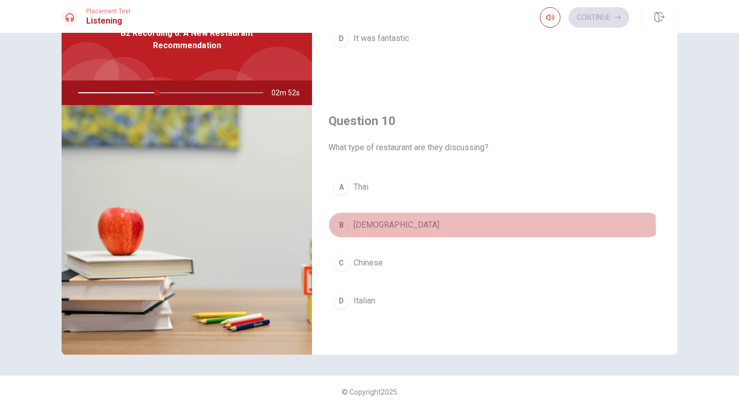
click at [358, 229] on span "[DEMOGRAPHIC_DATA]" at bounding box center [397, 225] width 86 height 12
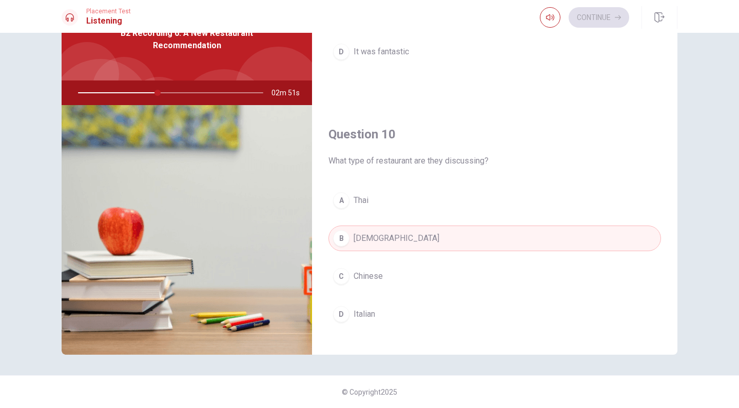
scroll to position [914, 0]
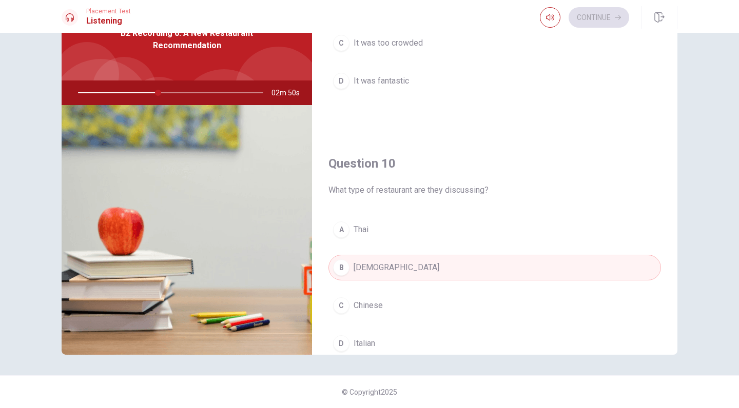
click at [370, 243] on div "A Thai B Indian C Chinese D Italian" at bounding box center [494, 297] width 332 height 160
click at [370, 229] on button "A [DEMOGRAPHIC_DATA]" at bounding box center [494, 230] width 332 height 26
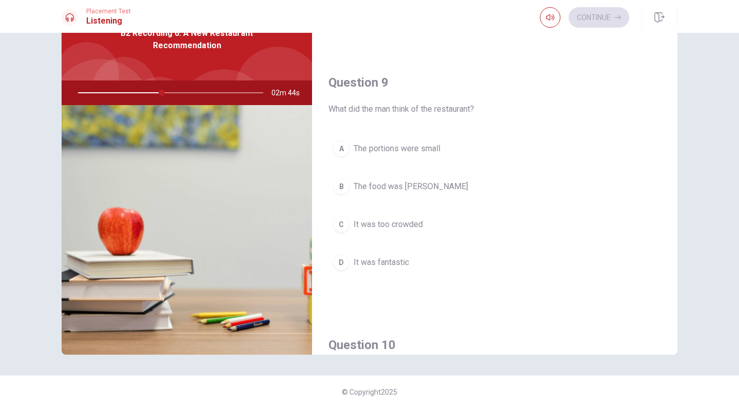
scroll to position [729, 0]
click at [384, 270] on span "It was fantastic" at bounding box center [381, 266] width 55 height 12
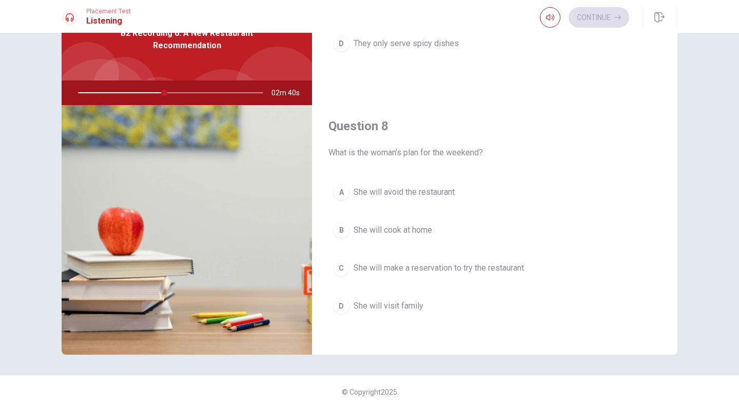
scroll to position [428, 0]
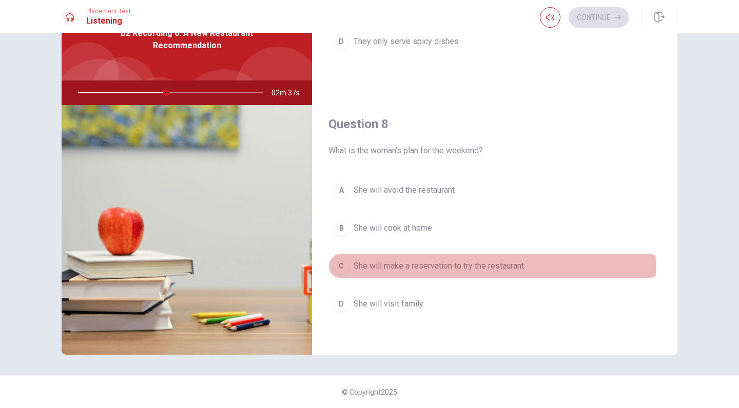
click at [420, 260] on button "C She will make a reservation to try the restaurant" at bounding box center [494, 266] width 332 height 26
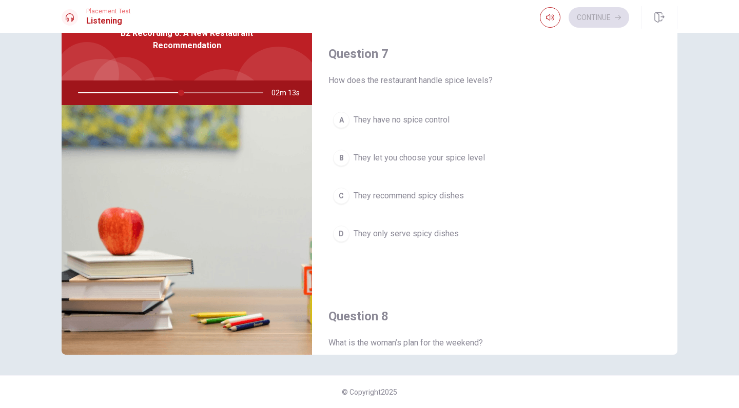
scroll to position [229, 0]
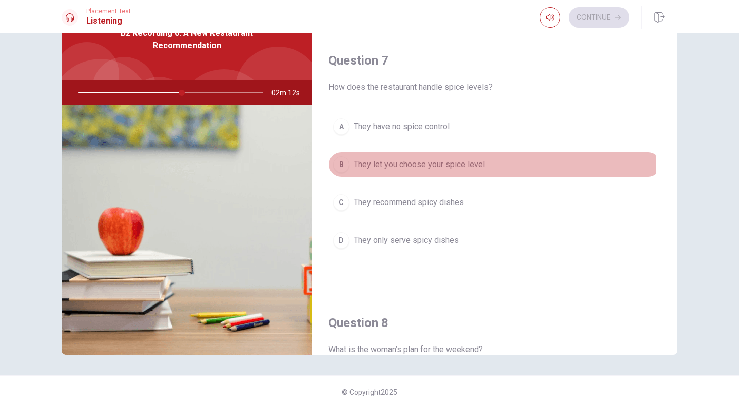
click at [433, 171] on button "B They let you choose your spice level" at bounding box center [494, 165] width 332 height 26
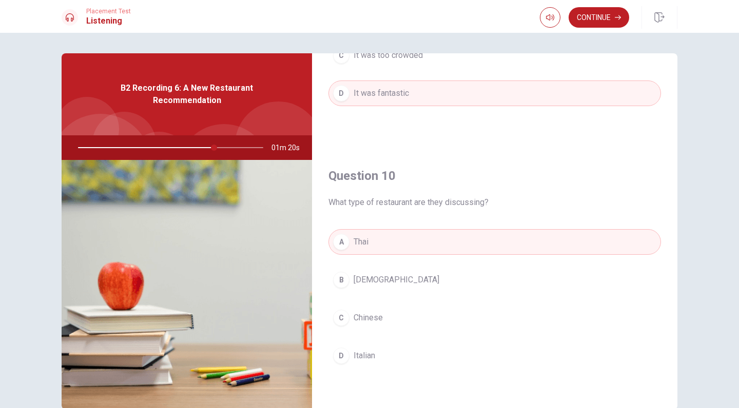
scroll to position [55, 0]
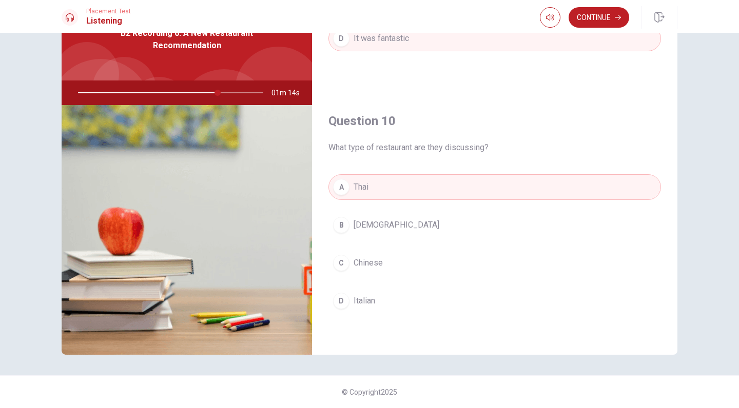
click at [610, 29] on div "Placement Test Listening Continue" at bounding box center [369, 16] width 739 height 33
click at [617, 18] on icon "button" at bounding box center [618, 17] width 6 height 6
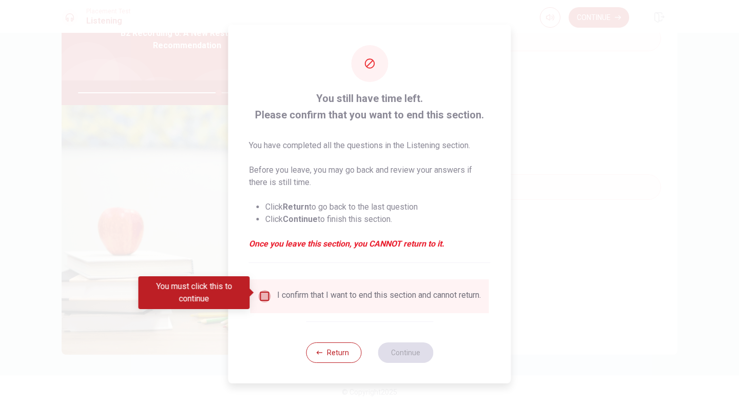
click at [267, 297] on input "You must click this to continue" at bounding box center [265, 296] width 12 height 12
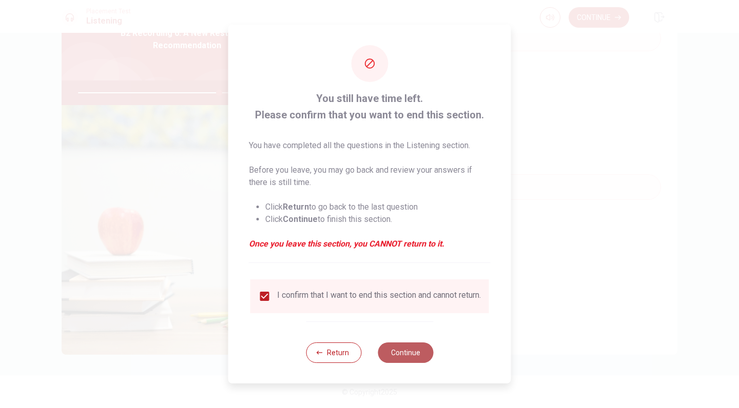
click at [413, 355] on button "Continue" at bounding box center [405, 353] width 55 height 21
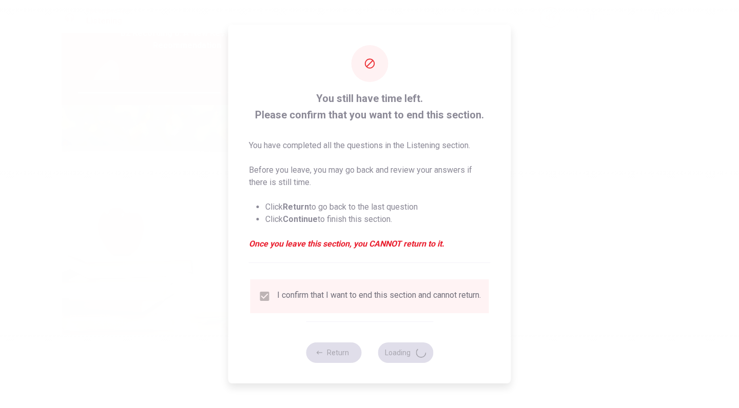
type input "79"
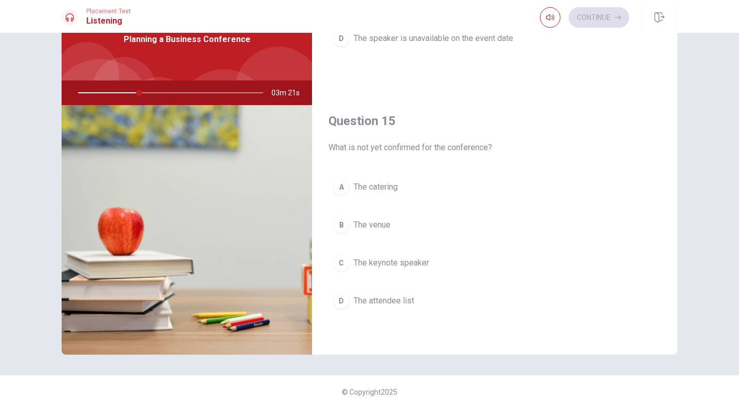
click at [408, 266] on span "The keynote speaker" at bounding box center [391, 263] width 75 height 12
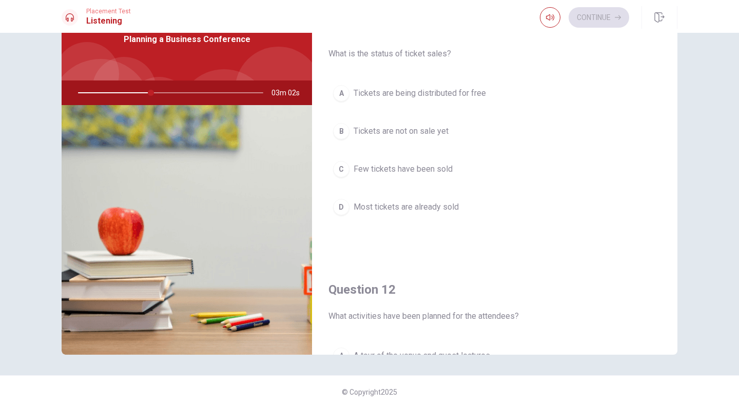
scroll to position [0, 0]
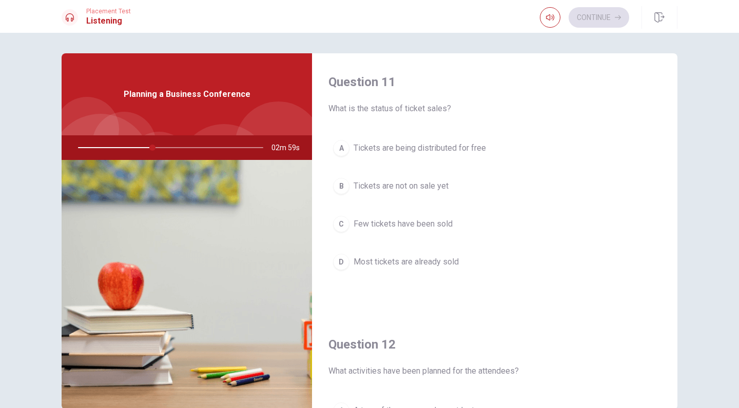
click at [405, 265] on span "Most tickets are already sold" at bounding box center [406, 262] width 105 height 12
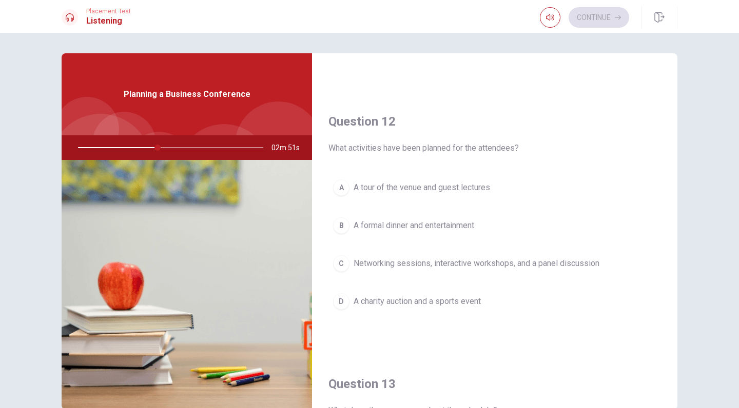
scroll to position [229, 0]
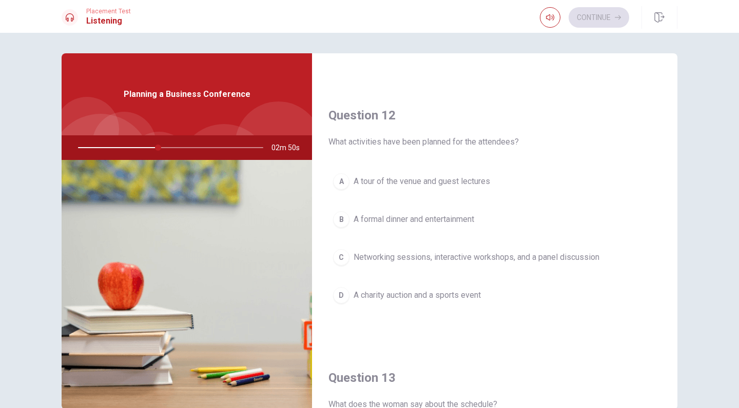
click at [450, 264] on button "C Networking sessions, interactive workshops, and a panel discussion" at bounding box center [494, 258] width 332 height 26
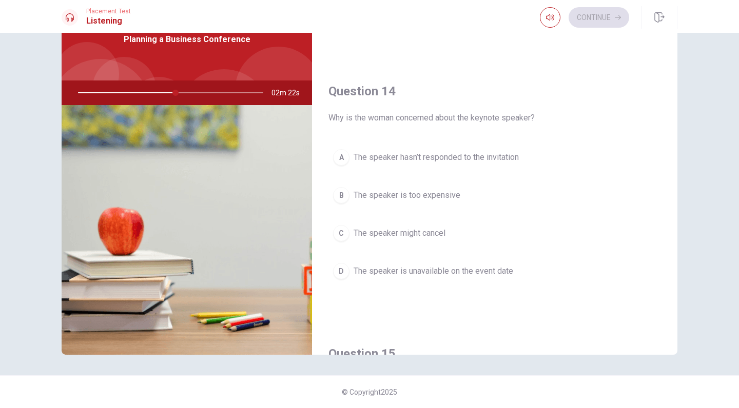
scroll to position [703, 0]
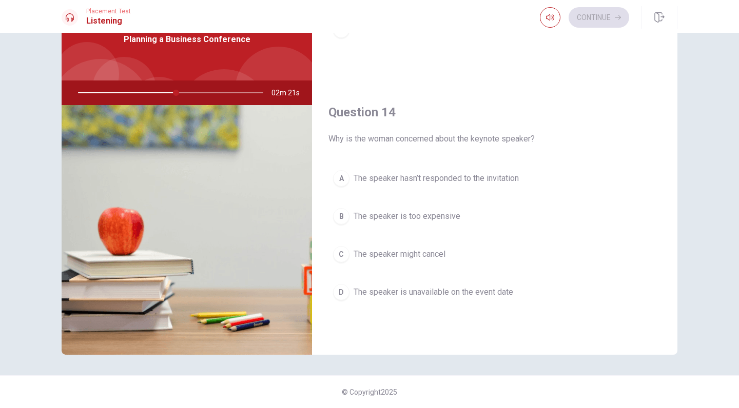
click at [440, 259] on span "The speaker might cancel" at bounding box center [400, 254] width 92 height 12
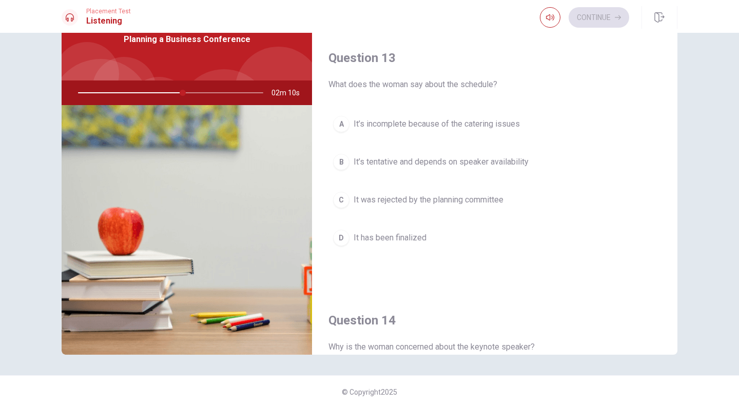
scroll to position [493, 0]
click at [485, 171] on button "B It’s tentative and depends on speaker availability" at bounding box center [494, 164] width 332 height 26
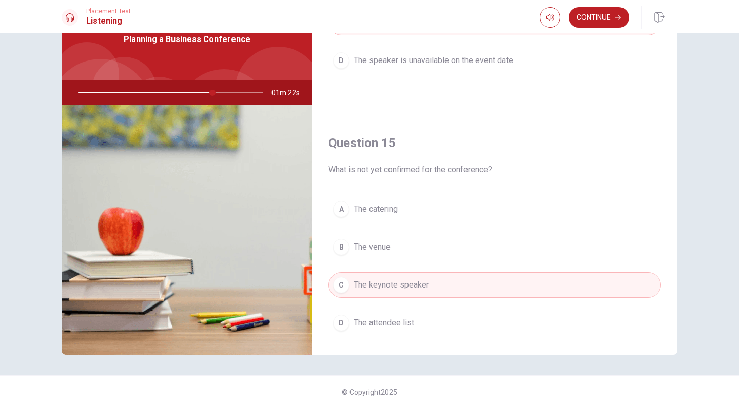
scroll to position [937, 0]
click at [599, 23] on button "Continue" at bounding box center [599, 17] width 61 height 21
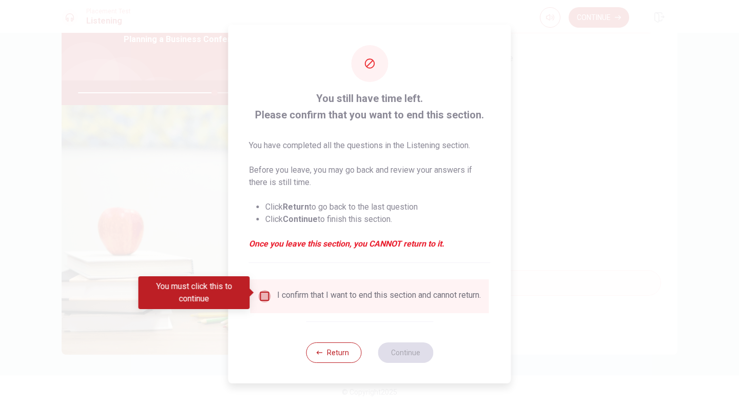
click at [264, 295] on input "You must click this to continue" at bounding box center [265, 296] width 12 height 12
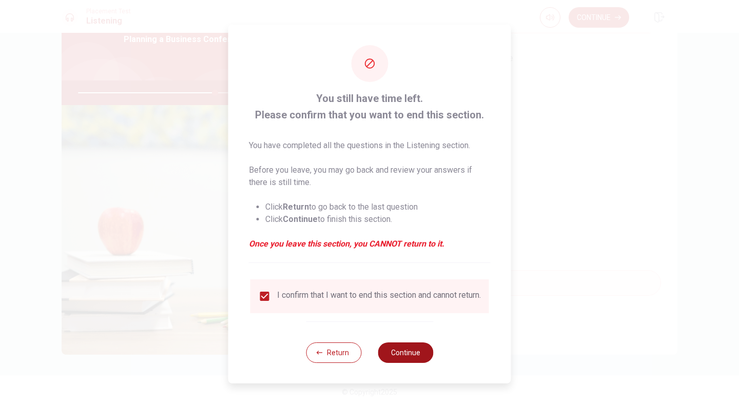
click at [421, 354] on button "Continue" at bounding box center [405, 353] width 55 height 21
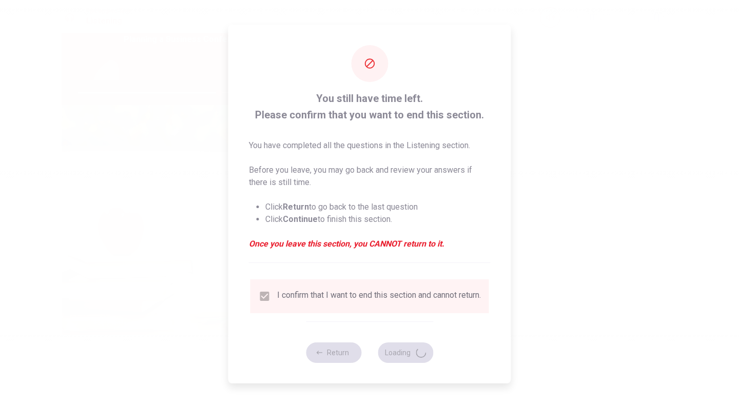
type input "77"
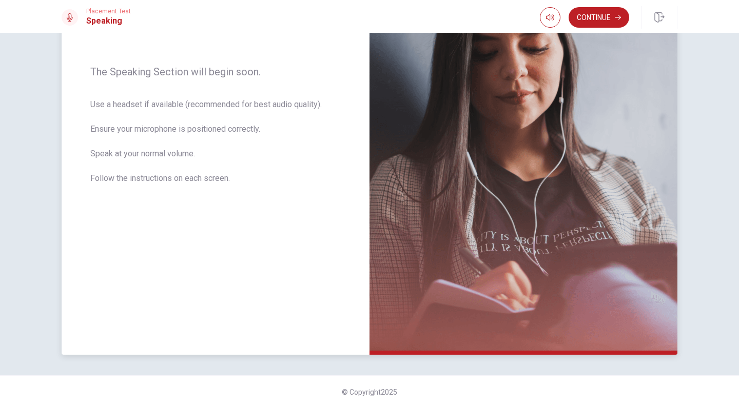
scroll to position [0, 0]
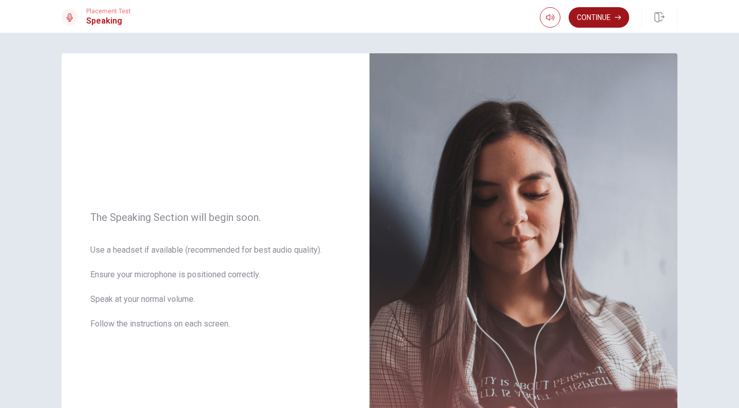
click at [594, 18] on button "Continue" at bounding box center [599, 17] width 61 height 21
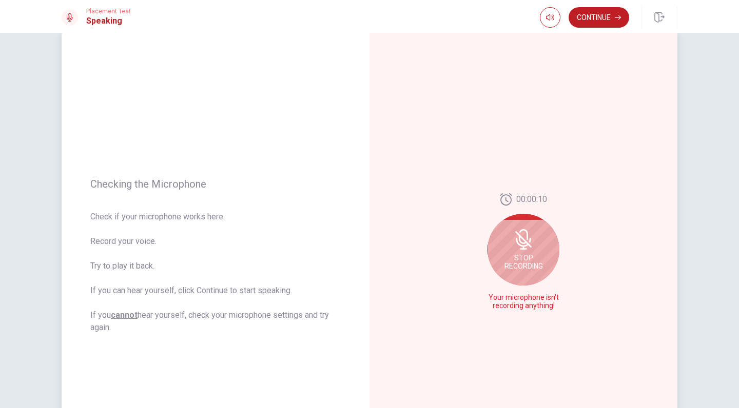
scroll to position [45, 0]
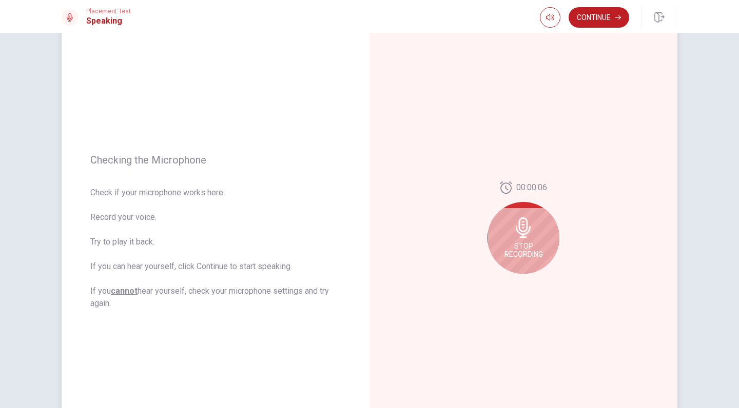
click at [517, 237] on icon at bounding box center [523, 228] width 15 height 21
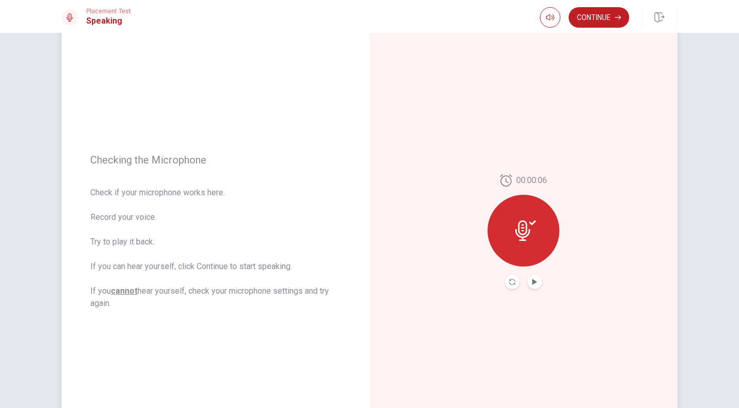
click at [533, 279] on button "Play Audio" at bounding box center [534, 282] width 14 height 14
click at [605, 24] on button "Continue" at bounding box center [599, 17] width 61 height 21
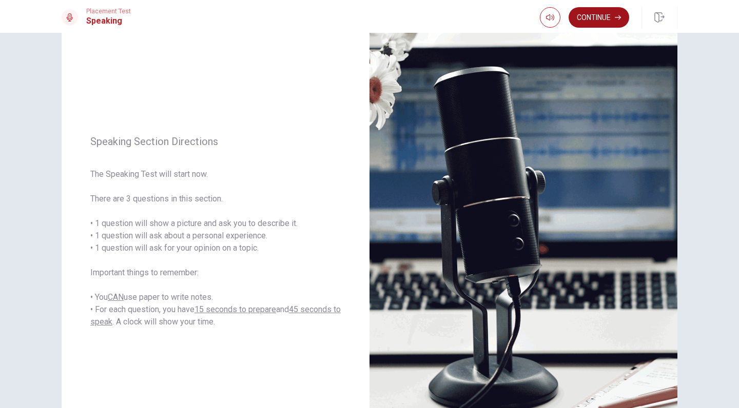
click at [620, 12] on button "Continue" at bounding box center [599, 17] width 61 height 21
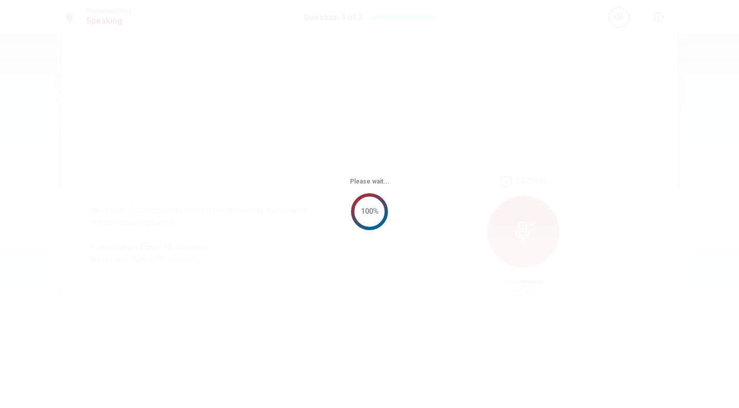
scroll to position [0, 0]
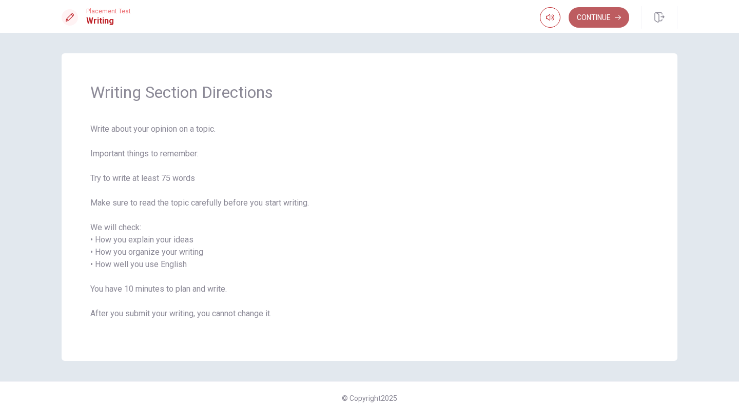
click at [609, 22] on button "Continue" at bounding box center [599, 17] width 61 height 21
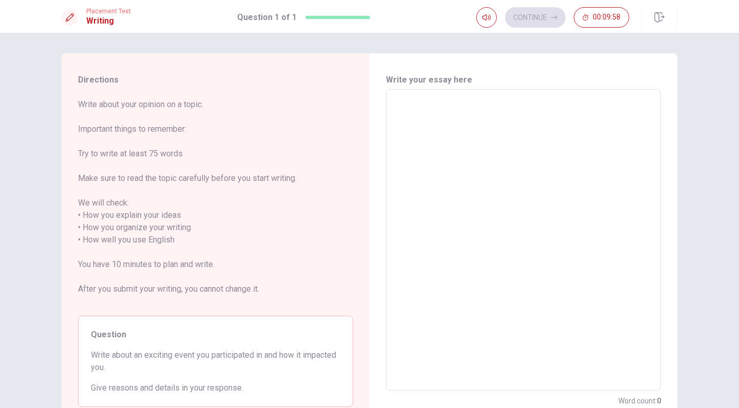
click at [496, 206] on textarea at bounding box center [523, 240] width 261 height 285
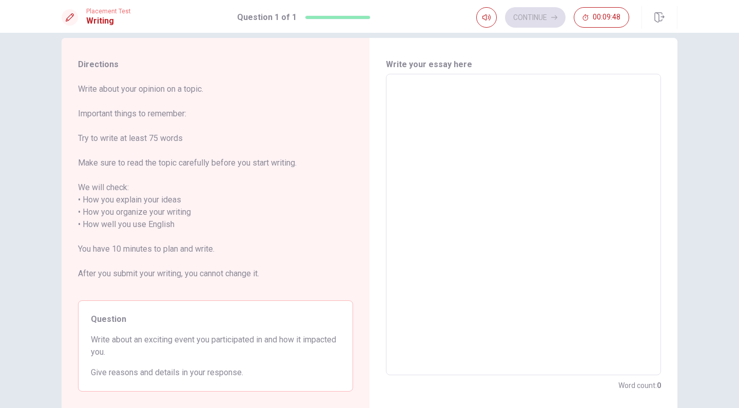
scroll to position [17, 0]
drag, startPoint x: 139, startPoint y: 354, endPoint x: 91, endPoint y: 345, distance: 47.9
click at [91, 346] on span "Write about an exciting event you participated in and how it impacted you." at bounding box center [215, 344] width 249 height 25
drag, startPoint x: 90, startPoint y: 341, endPoint x: 143, endPoint y: 350, distance: 53.7
click at [143, 351] on span "Write about an exciting event you participated in and how it impacted you." at bounding box center [215, 344] width 249 height 25
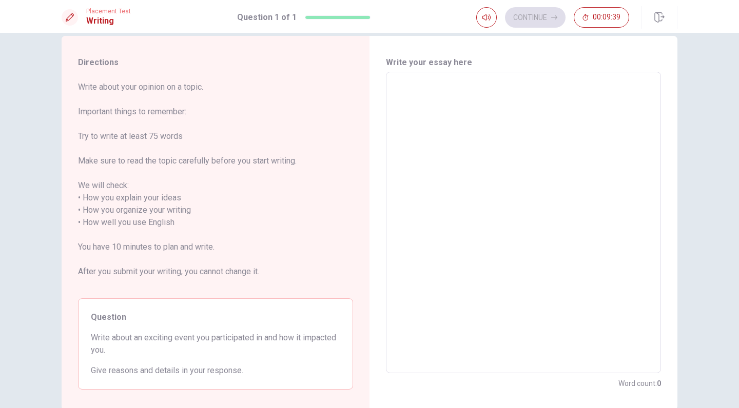
drag, startPoint x: 143, startPoint y: 350, endPoint x: 104, endPoint y: 343, distance: 39.1
click at [107, 345] on span "Write about an exciting event you participated in and how it impacted you." at bounding box center [215, 344] width 249 height 25
drag, startPoint x: 92, startPoint y: 339, endPoint x: 164, endPoint y: 351, distance: 72.9
click at [156, 350] on span "Write about an exciting event you participated in and how it impacted you." at bounding box center [215, 344] width 249 height 25
click at [435, 151] on textarea at bounding box center [523, 223] width 261 height 285
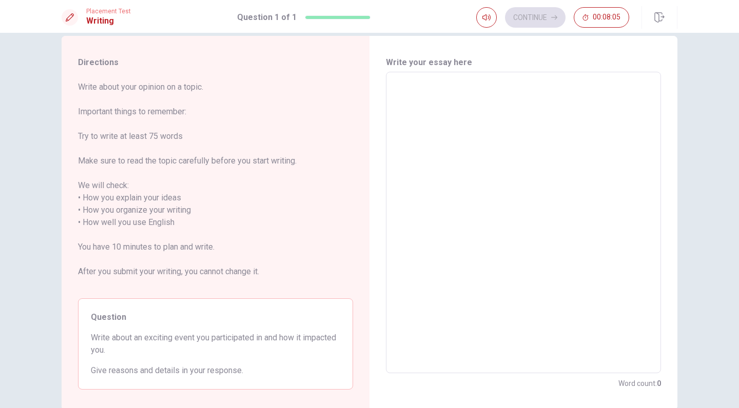
type textarea "O"
type textarea "x"
type textarea "Ob"
type textarea "x"
type textarea "O"
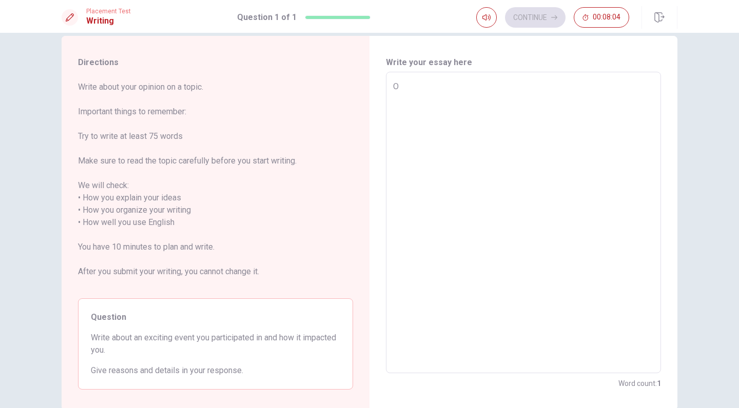
type textarea "x"
type textarea "On"
type textarea "x"
type textarea "One"
type textarea "x"
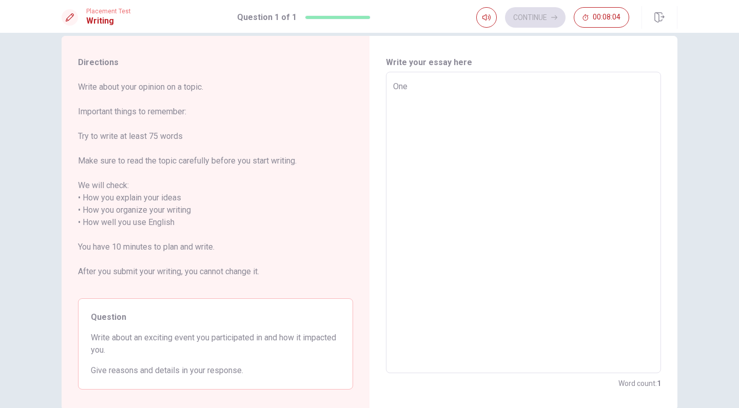
type textarea "One"
type textarea "x"
type textarea "One e"
type textarea "x"
type textarea "One ev"
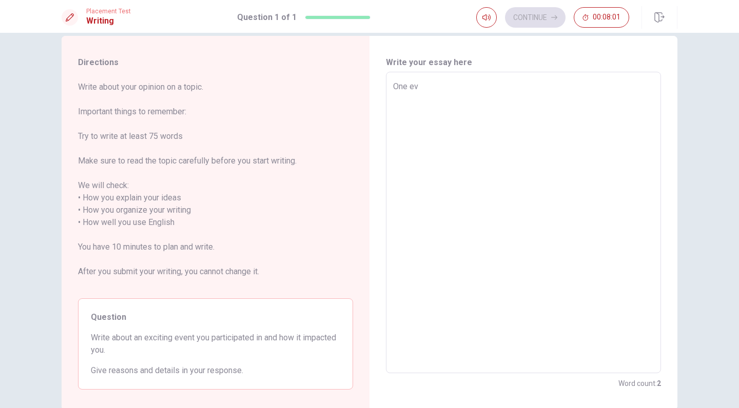
type textarea "x"
type textarea "One eve"
type textarea "x"
type textarea "One even"
type textarea "x"
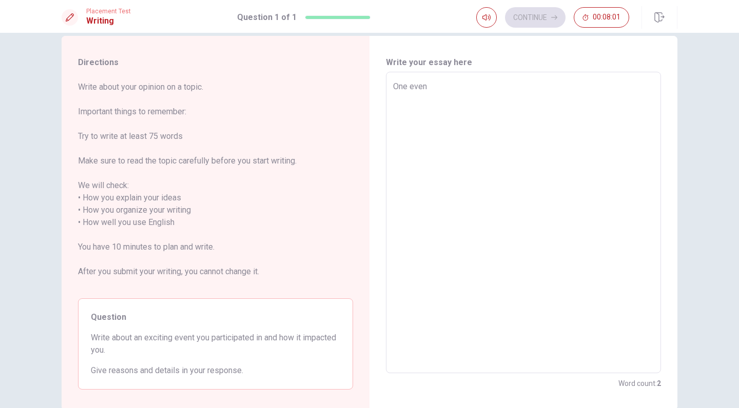
type textarea "One event"
type textarea "x"
type textarea "One event"
type textarea "x"
type textarea "One event I"
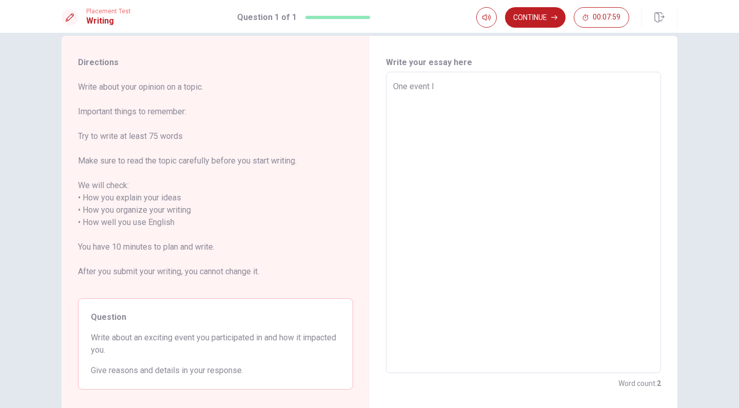
type textarea "x"
type textarea "One event I"
type textarea "x"
type textarea "One event I p"
type textarea "x"
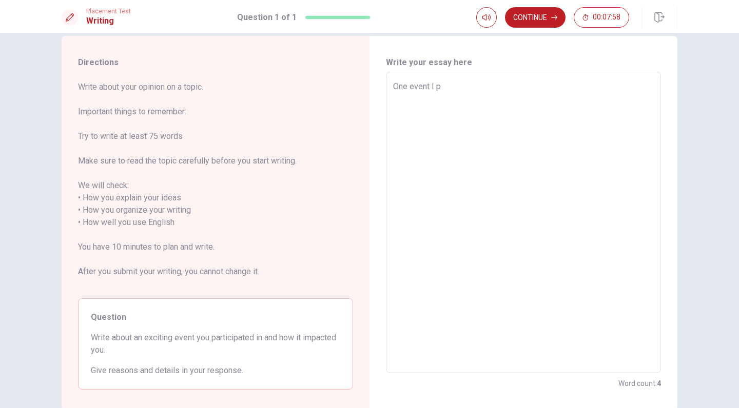
type textarea "One event I pa"
type textarea "x"
type textarea "One event I par"
type textarea "x"
type textarea "One event I pari"
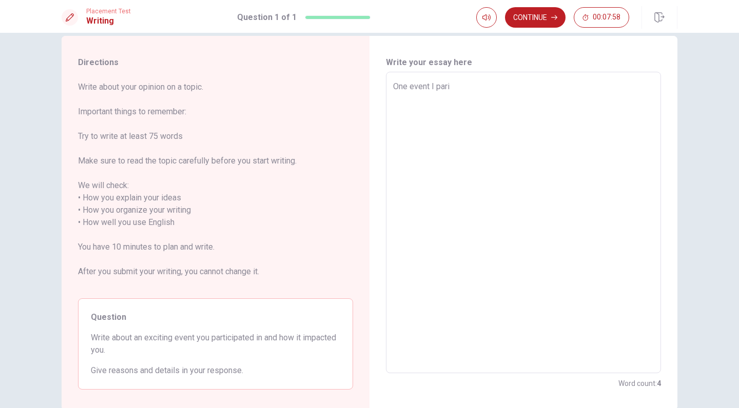
type textarea "x"
type textarea "One event I parit"
type textarea "x"
type textarea "One event I pariti"
type textarea "x"
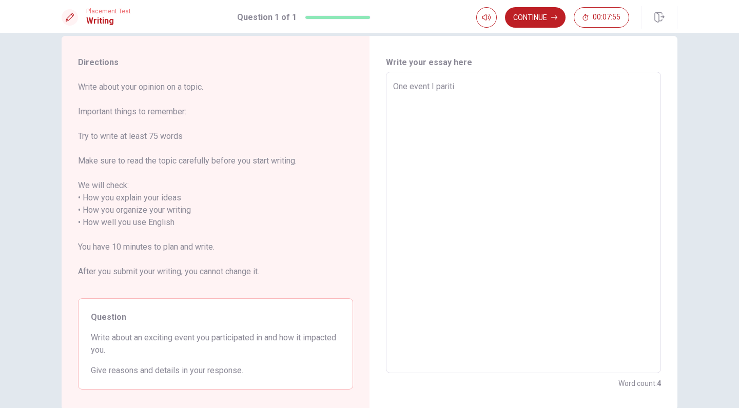
type textarea "One event I parit"
type textarea "x"
type textarea "One event I pari"
type textarea "x"
type textarea "One event I par"
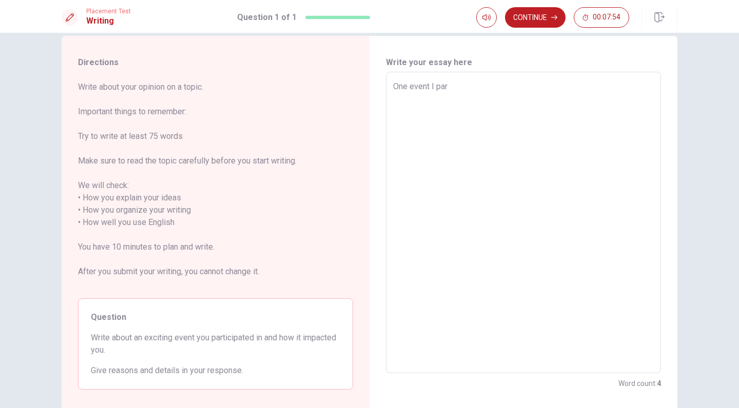
type textarea "x"
type textarea "One event I part"
type textarea "x"
type textarea "One event I parti"
type textarea "x"
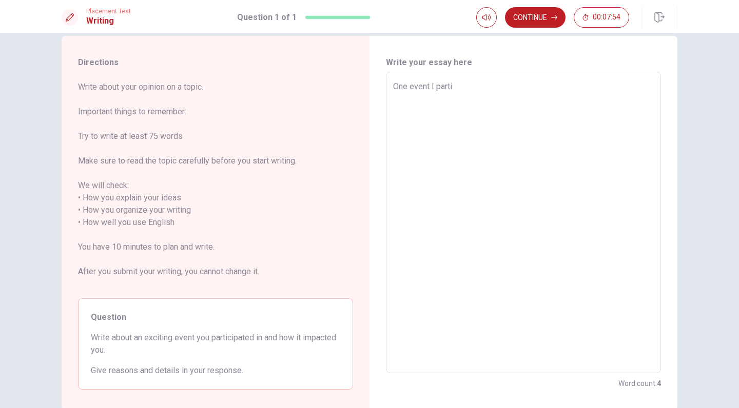
type textarea "One event I partic"
type textarea "x"
type textarea "One event I partici"
type textarea "x"
type textarea "One event I particip"
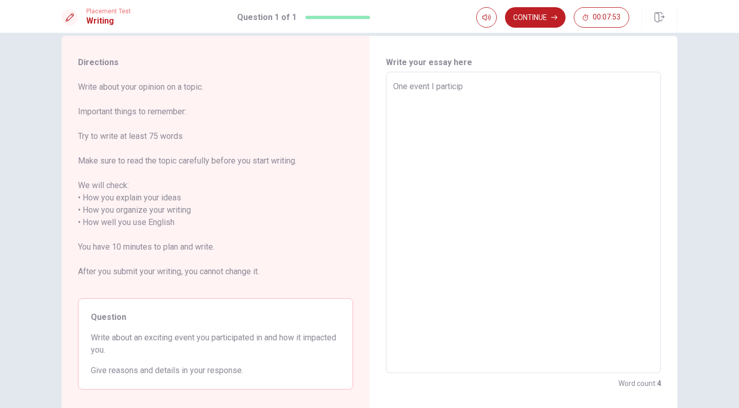
type textarea "x"
type textarea "One event I partici"
type textarea "x"
type textarea "One event I particip"
type textarea "x"
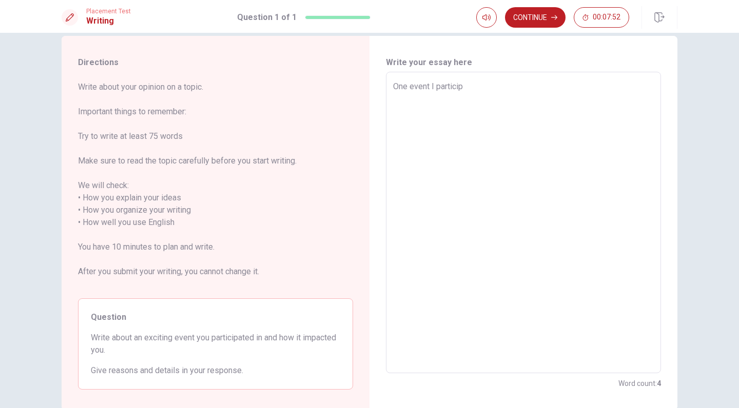
type textarea "One event I participt"
type textarea "x"
type textarea "One event I participta"
type textarea "x"
type textarea "One event I participtat"
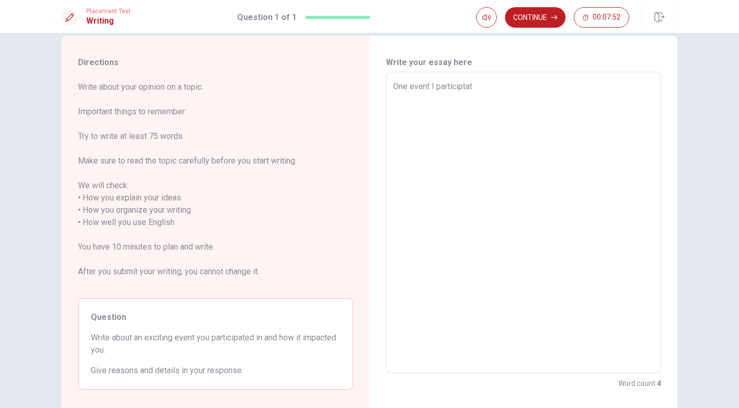
type textarea "x"
type textarea "One event I participtate"
type textarea "x"
type textarea "One event I participtated"
type textarea "x"
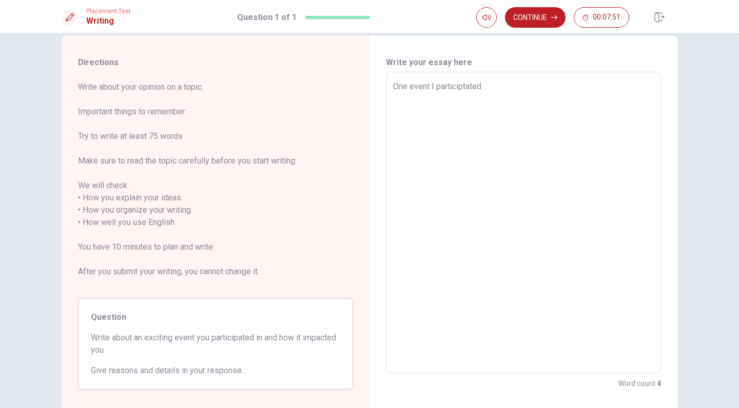
type textarea "One event I participtated"
type textarea "x"
type textarea "One event I participtated i"
type textarea "x"
type textarea "One event I participtated in"
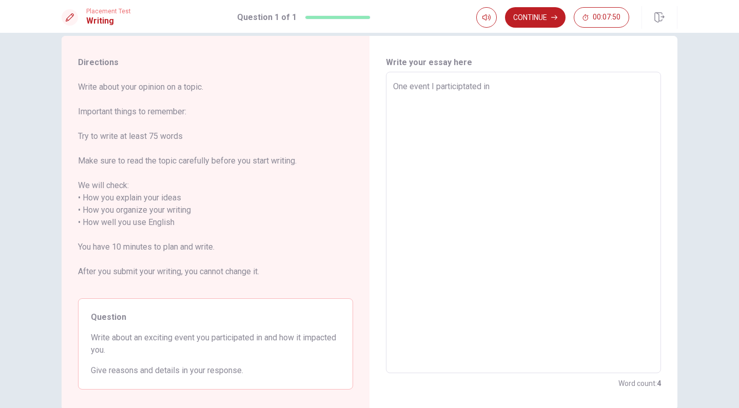
type textarea "x"
type textarea "One event I participtated in"
type textarea "x"
type textarea "One event I participtated in w"
type textarea "x"
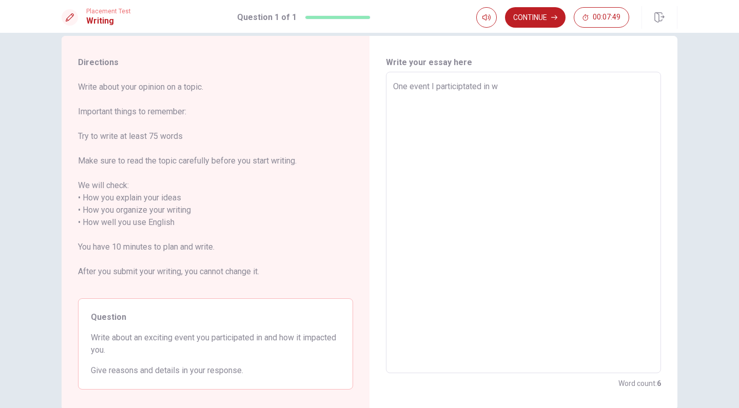
type textarea "One event I participtated in wa"
type textarea "x"
type textarea "One event I participtated in was"
type textarea "x"
type textarea "One event I participtated in was"
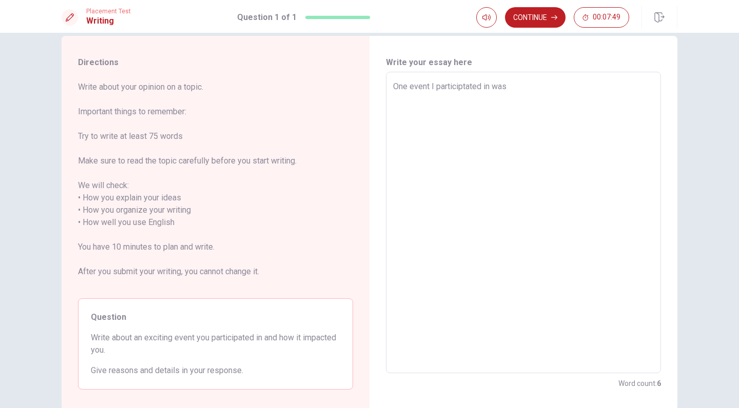
type textarea "x"
type textarea "One event I participtated in was a"
type textarea "x"
type textarea "One event I participtated in was a"
type textarea "x"
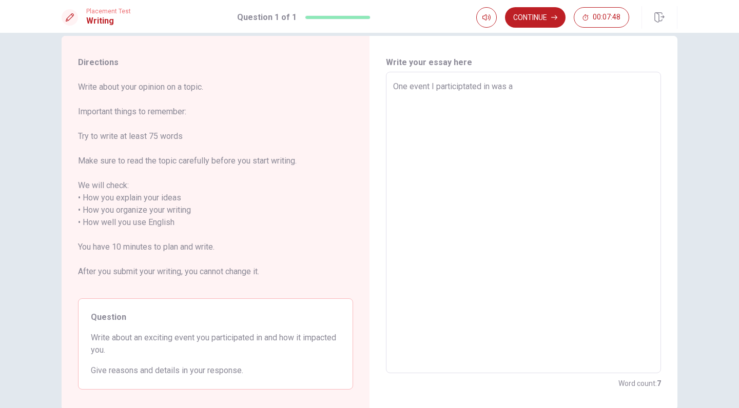
type textarea "One event I participtated in was a n"
type textarea "x"
type textarea "One event I participtated in was a ne"
type textarea "x"
type textarea "One event I participtated in was a net"
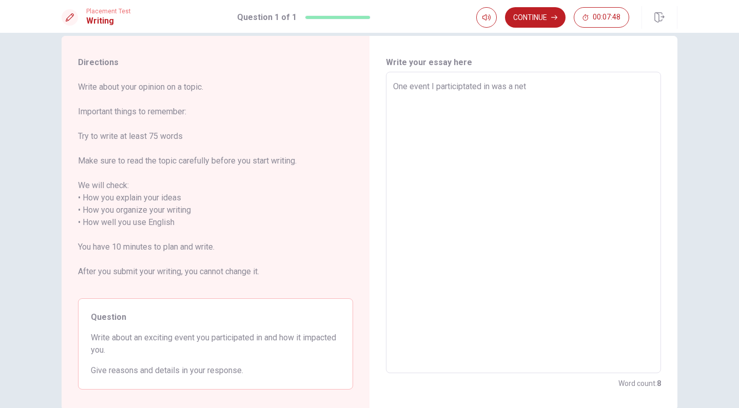
type textarea "x"
type textarea "One event I participtated in was a netw"
type textarea "x"
type textarea "One event I participtated in was a netwo"
type textarea "x"
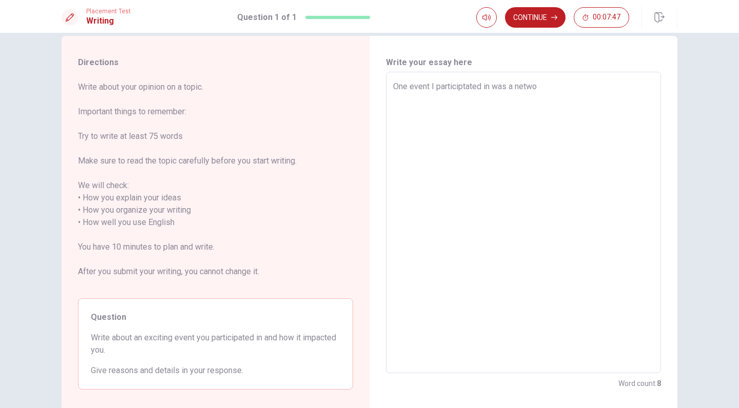
type textarea "One event I participtated in was a netwok"
type textarea "x"
type textarea "One event I participtated in was a netwokr"
type textarea "x"
type textarea "One event I participtated in was a netwokrj"
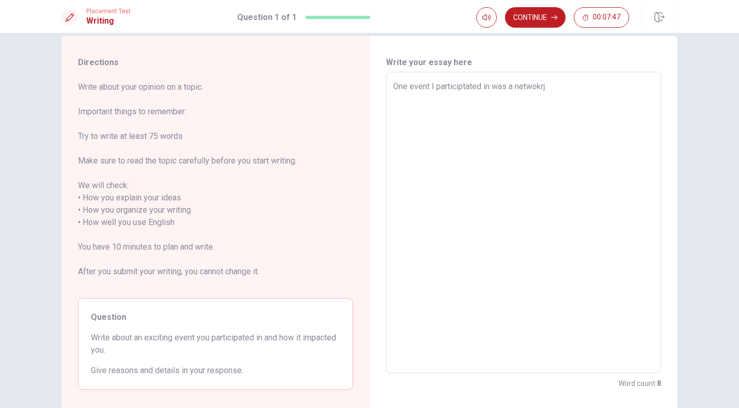
type textarea "x"
type textarea "One event I participtated in was a netwokr"
type textarea "x"
type textarea "One event I participtated in was a netwok"
type textarea "x"
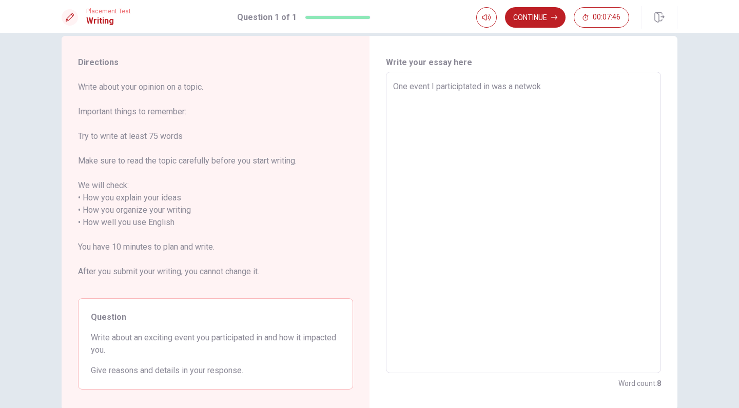
type textarea "One event I participtated in was a netwo"
type textarea "x"
type textarea "One event I participtated in was a networ"
type textarea "x"
type textarea "One event I participtated in was a network"
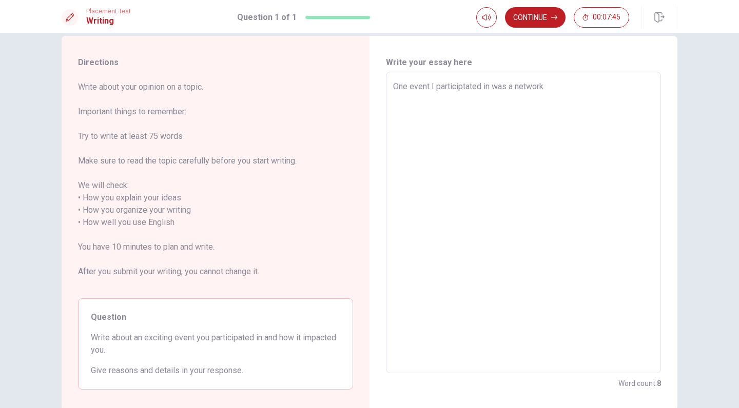
type textarea "x"
type textarea "One event I participtated in was a networki"
type textarea "x"
type textarea "One event I participtated in was a networkin"
type textarea "x"
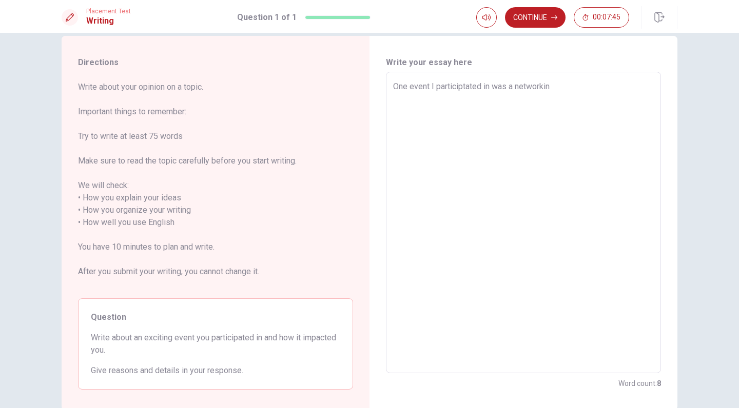
type textarea "One event I participtated in was a networking"
type textarea "x"
type textarea "One event I participtated in was a networking"
type textarea "x"
type textarea "One event I participtated in was a networking w"
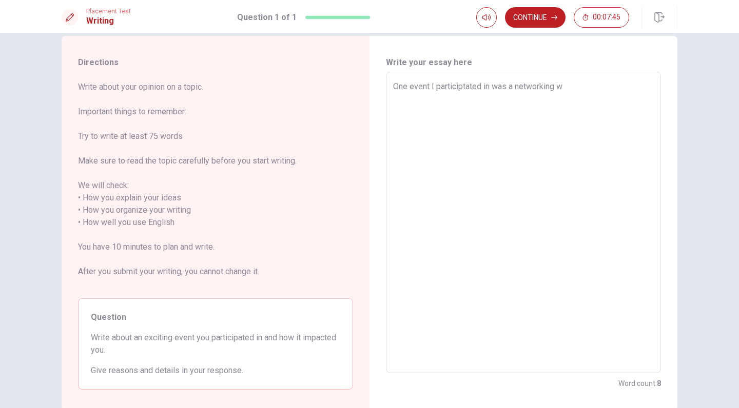
type textarea "x"
type textarea "One event I participtated in was a networking wo"
type textarea "x"
type textarea "One event I participtated in was a networking wor"
type textarea "x"
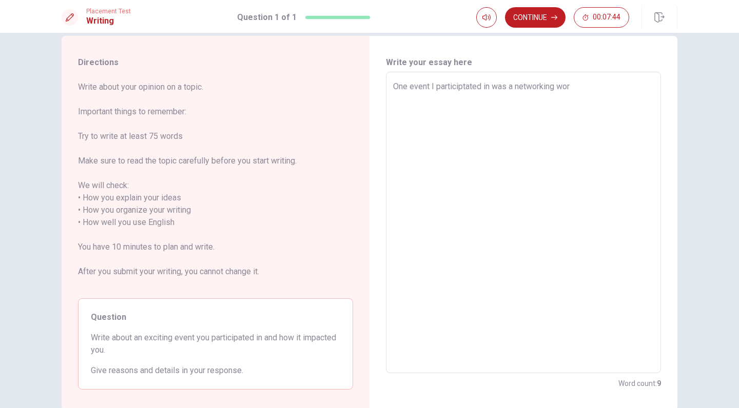
type textarea "One event I participtated in was a networking work"
type textarea "x"
type textarea "One event I participtated in was a networking works"
type textarea "x"
type textarea "One event I participtated in was a networking worksh"
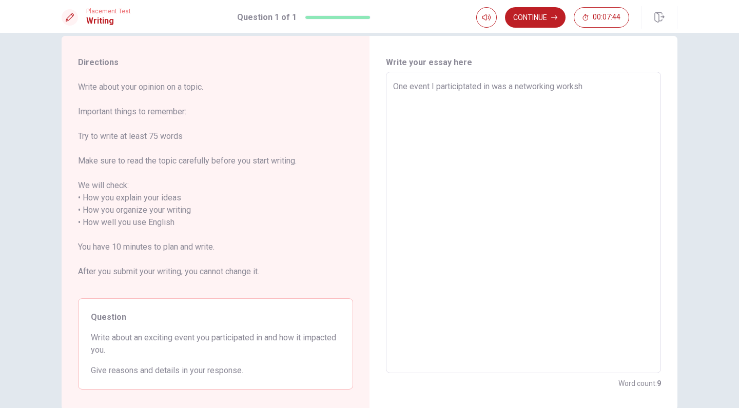
type textarea "x"
type textarea "One event I participtated in was a networking worksho"
type textarea "x"
type textarea "One event I participtated in was a networking workshop"
type textarea "x"
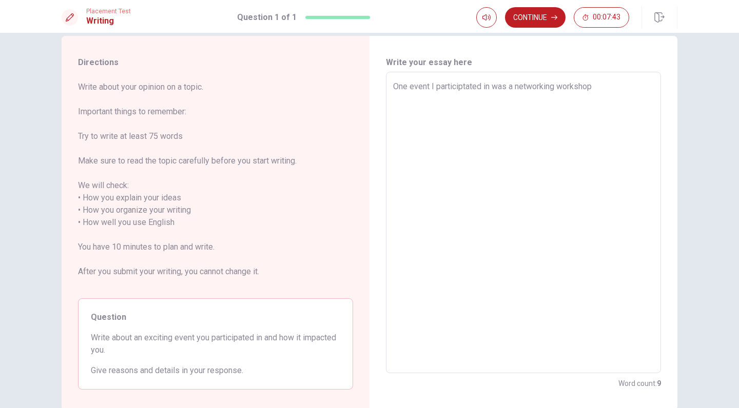
type textarea "One event I participtated in was a networking workshop"
type textarea "x"
type textarea "One event I participtated in was a networking workshop o"
type textarea "x"
type textarea "One event I participtated in was a networking workshop or"
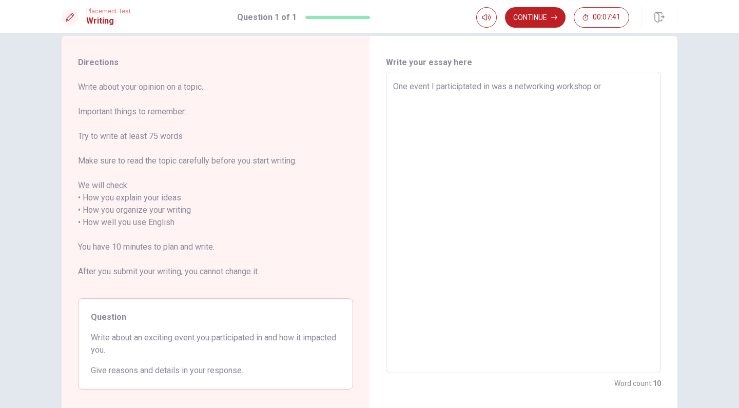
type textarea "x"
type textarea "One event I participtated in was a networking workshop org"
type textarea "x"
type textarea "One event I participtated in was a networking workshop orga"
type textarea "x"
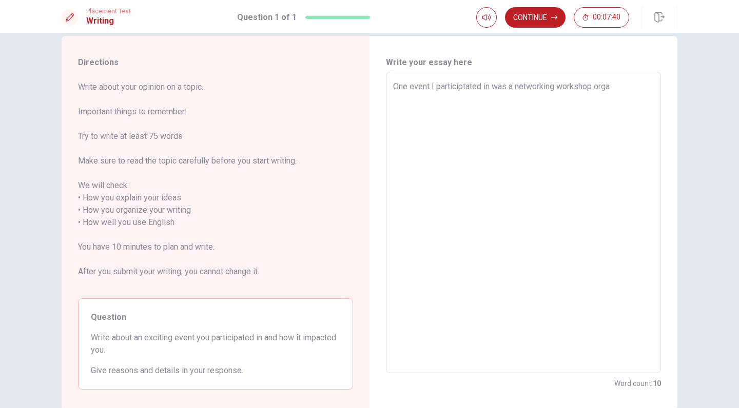
type textarea "One event I participtated in was a networking workshop organ"
type textarea "x"
type textarea "One event I participtated in was a networking workshop organi"
type textarea "x"
type textarea "One event I participtated in was a networking workshop organiz"
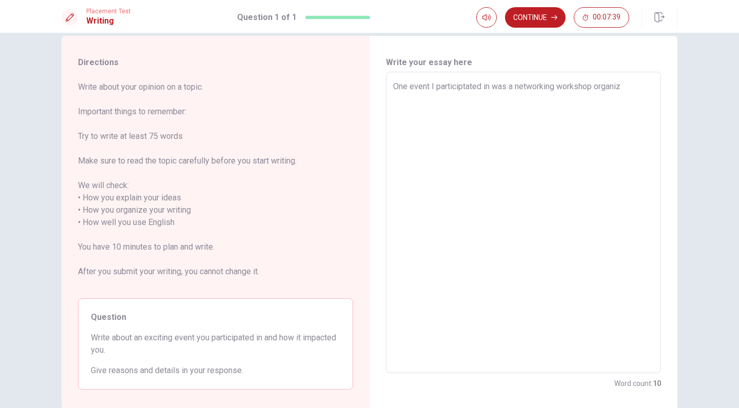
type textarea "x"
type textarea "One event I participtated in was a networking workshop organize"
type textarea "x"
type textarea "One event I participtated in was a networking workshop organized"
type textarea "x"
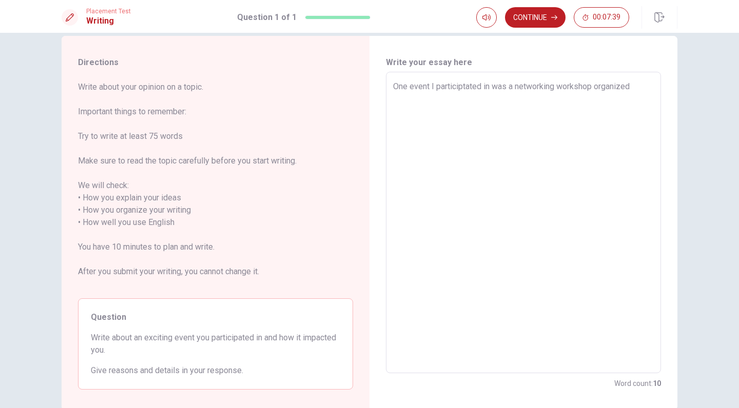
type textarea "One event I participtated in was a networking workshop organized"
type textarea "x"
type textarea "One event I participtated in was a networking workshop organized f"
type textarea "x"
type textarea "One event I participtated in was a networking workshop organized fo"
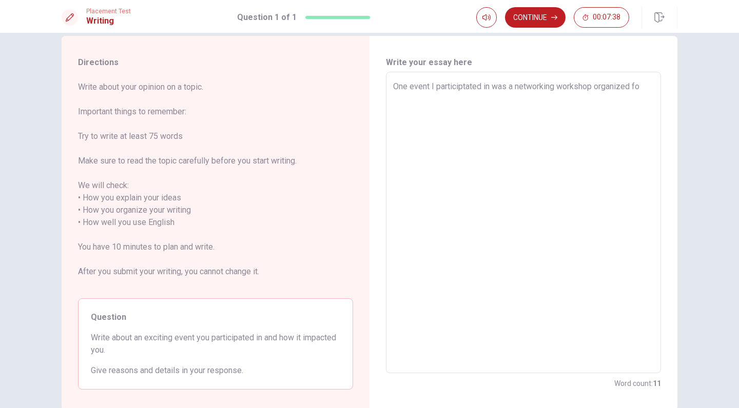
type textarea "x"
type textarea "One event I participtated in was a networking workshop organized for"
type textarea "x"
type textarea "One event I participtated in was a networking workshop organized for"
type textarea "x"
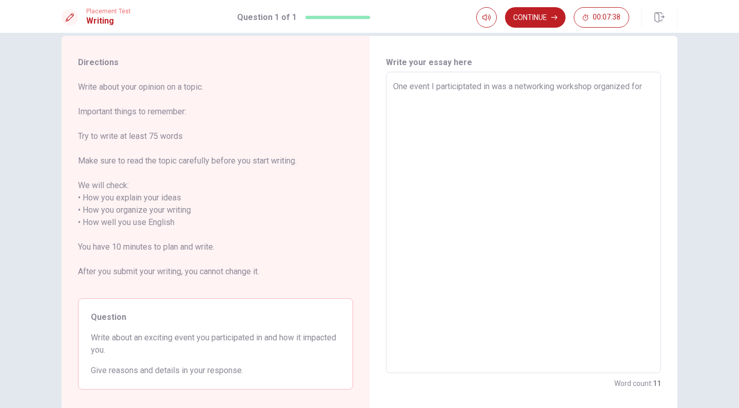
type textarea "One event I participtated in was a networking workshop organized for W"
type textarea "x"
type textarea "One event I participtated in was a networking workshop organized for"
type textarea "x"
type textarea "One event I participtated in was a networking workshop organized for w"
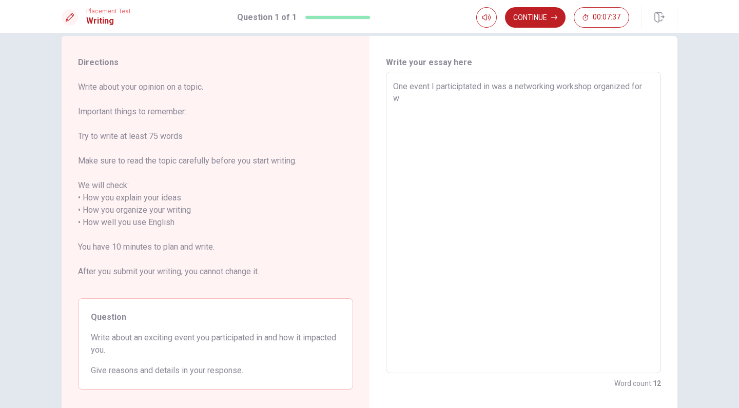
type textarea "x"
type textarea "One event I participtated in was a networking workshop organized for wo"
type textarea "x"
type textarea "One event I participtated in was a networking workshop organized for wok"
type textarea "x"
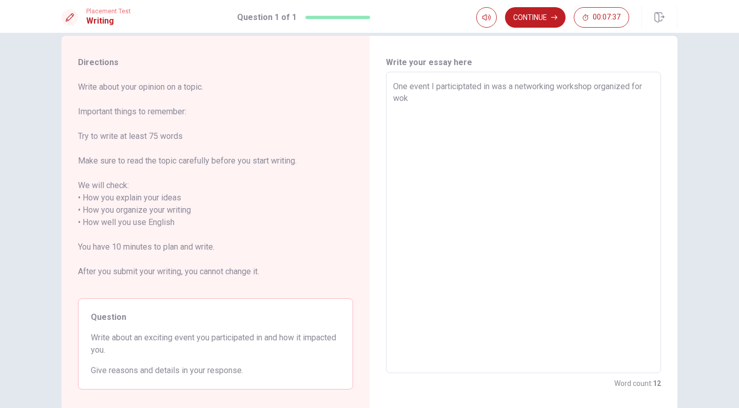
type textarea "One event I participtated in was a networking workshop organized for wokr"
type textarea "x"
type textarea "One event I participtated in was a networking workshop organized for wok"
type textarea "x"
type textarea "One event I participtated in was a networking workshop organized for wo"
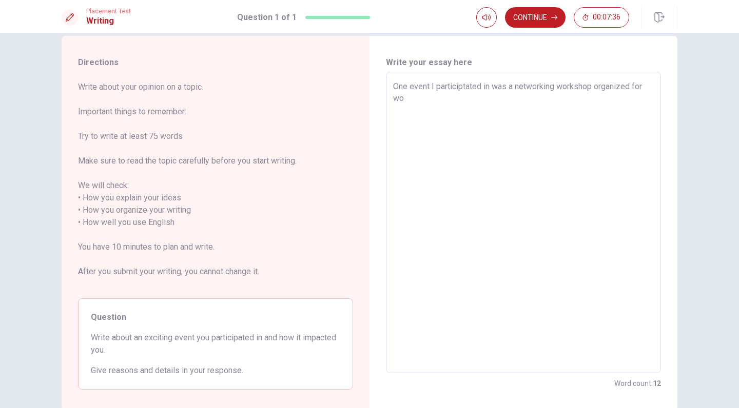
type textarea "x"
type textarea "One event I participtated in was a networking workshop organized for wor"
type textarea "x"
type textarea "One event I participtated in was a networking workshop organized for work"
type textarea "x"
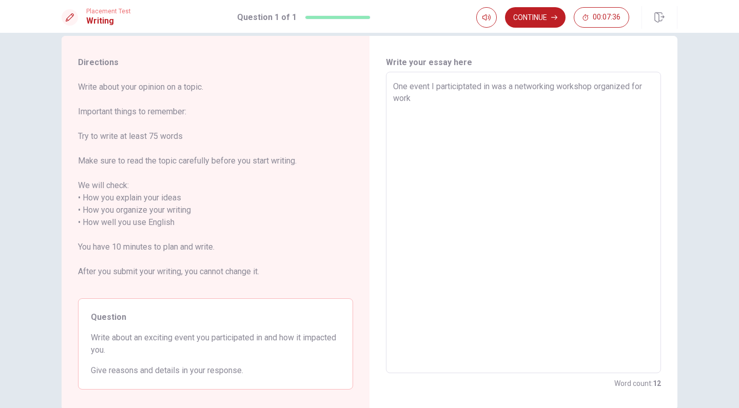
type textarea "One event I participtated in was a networking workshop organized for worki"
type textarea "x"
type textarea "One event I participtated in was a networking workshop organized for workig"
type textarea "x"
type textarea "One event I participtated in was a networking workshop organized for worki"
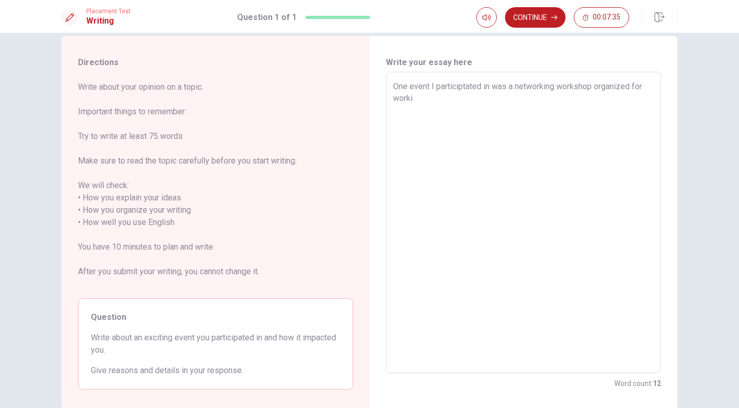
type textarea "x"
type textarea "One event I participtated in was a networking workshop organized for workin"
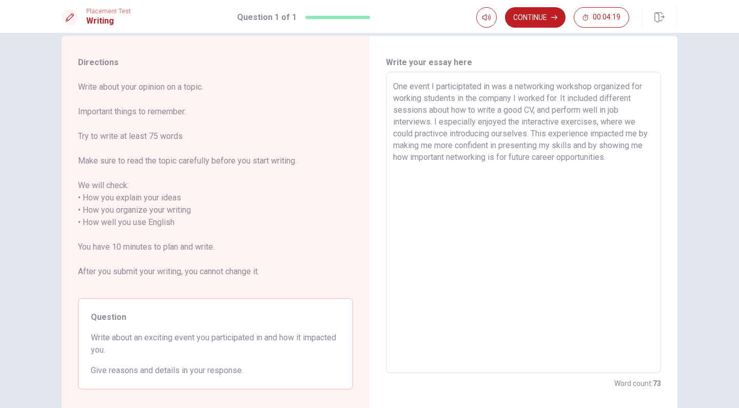
click at [474, 112] on textarea "One event I participtated in was a networking workshop organized for working st…" at bounding box center [523, 223] width 261 height 285
drag, startPoint x: 482, startPoint y: 166, endPoint x: 513, endPoint y: 170, distance: 30.6
click at [515, 169] on textarea "One event I participtated in was a networking workshop organized for working st…" at bounding box center [523, 223] width 261 height 285
click at [490, 194] on textarea "One event I participtated in was a networking workshop organized for working st…" at bounding box center [523, 223] width 261 height 285
drag, startPoint x: 343, startPoint y: 164, endPoint x: 243, endPoint y: 159, distance: 99.7
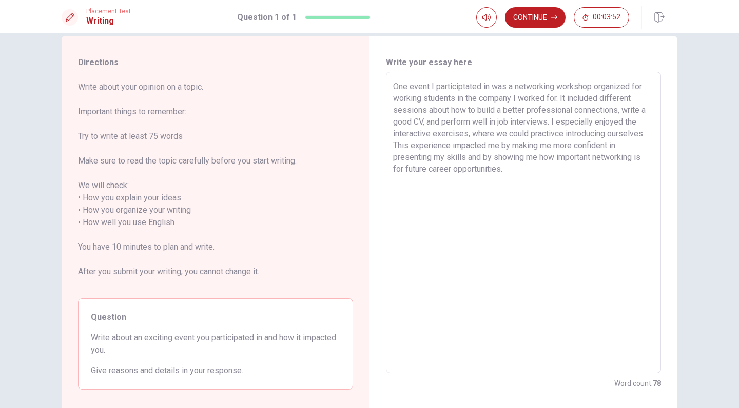
click at [243, 159] on span "Write about your opinion on a topic. Important things to remember: Try to write…" at bounding box center [215, 185] width 275 height 209
drag, startPoint x: 248, startPoint y: 166, endPoint x: 279, endPoint y: 195, distance: 41.7
click at [279, 195] on span "Write about your opinion on a topic. Important things to remember: Try to write…" at bounding box center [215, 185] width 275 height 209
click at [551, 135] on textarea "One event I participtated in was a networking workshop organized for working st…" at bounding box center [523, 223] width 261 height 285
click at [637, 136] on textarea "One event I participtated in was a networking workshop organized for working st…" at bounding box center [523, 223] width 261 height 285
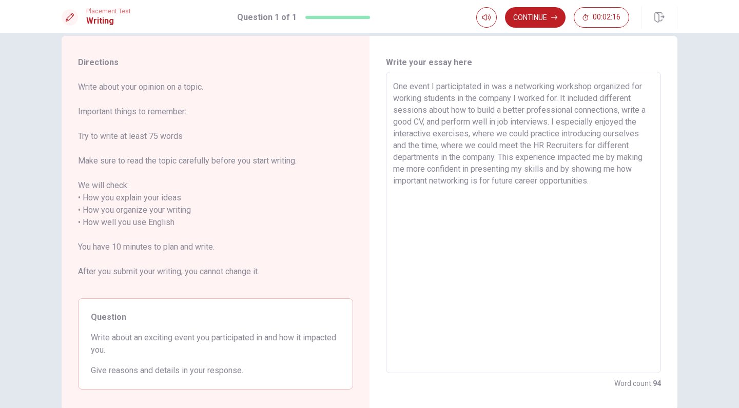
click at [517, 148] on textarea "One event I participtated in was a networking workshop organized for working st…" at bounding box center [523, 223] width 261 height 285
click at [512, 148] on textarea "One event I participtated in was a networking workshop organized for working st…" at bounding box center [523, 223] width 261 height 285
drag, startPoint x: 426, startPoint y: 157, endPoint x: 615, endPoint y: 147, distance: 188.6
click at [615, 147] on textarea "One event I participtated in was a networking workshop organized for working st…" at bounding box center [523, 223] width 261 height 285
drag, startPoint x: 635, startPoint y: 147, endPoint x: 603, endPoint y: 154, distance: 33.2
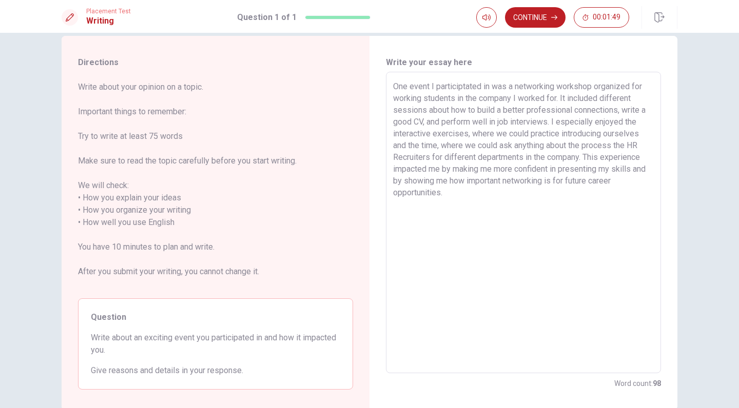
click at [603, 154] on textarea "One event I participtated in was a networking workshop organized for working st…" at bounding box center [523, 223] width 261 height 285
click at [634, 149] on textarea "One event I participtated in was a networking workshop organized for working st…" at bounding box center [523, 223] width 261 height 285
click at [618, 147] on textarea "One event I participtated in was a networking workshop organized for working st…" at bounding box center [523, 223] width 261 height 285
drag, startPoint x: 428, startPoint y: 159, endPoint x: 615, endPoint y: 147, distance: 187.6
click at [615, 147] on textarea "One event I participtated in was a networking workshop organized for working st…" at bounding box center [523, 223] width 261 height 285
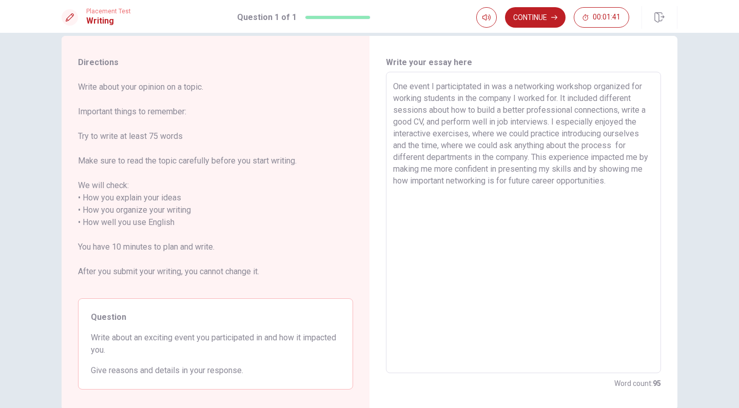
click at [513, 144] on textarea "One event I participtated in was a networking workshop organized for working st…" at bounding box center [523, 223] width 261 height 285
drag, startPoint x: 422, startPoint y: 159, endPoint x: 437, endPoint y: 172, distance: 20.0
click at [422, 159] on textarea "One event I participtated in was a networking workshop organized for working st…" at bounding box center [523, 223] width 261 height 285
click at [433, 158] on textarea "One event I participtated in was a networking workshop organized for working st…" at bounding box center [523, 223] width 261 height 285
click at [393, 160] on textarea "One event I participtated in was a networking workshop organized for working st…" at bounding box center [523, 223] width 261 height 285
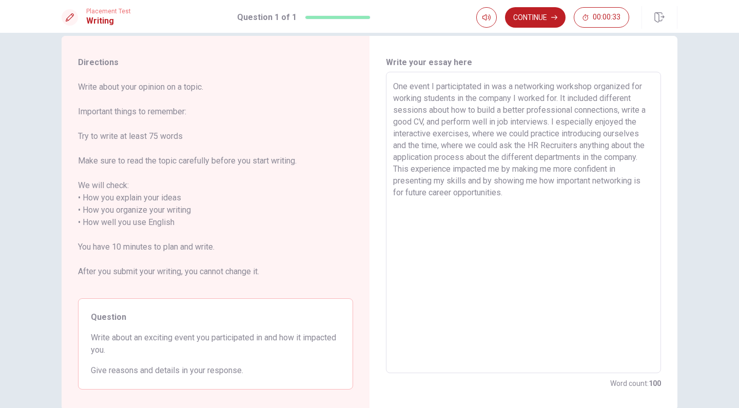
drag, startPoint x: 465, startPoint y: 159, endPoint x: 483, endPoint y: 155, distance: 18.8
click at [483, 155] on textarea "One event I participtated in was a networking workshop organized for working st…" at bounding box center [523, 223] width 261 height 285
click at [535, 22] on button "Continue" at bounding box center [535, 17] width 61 height 21
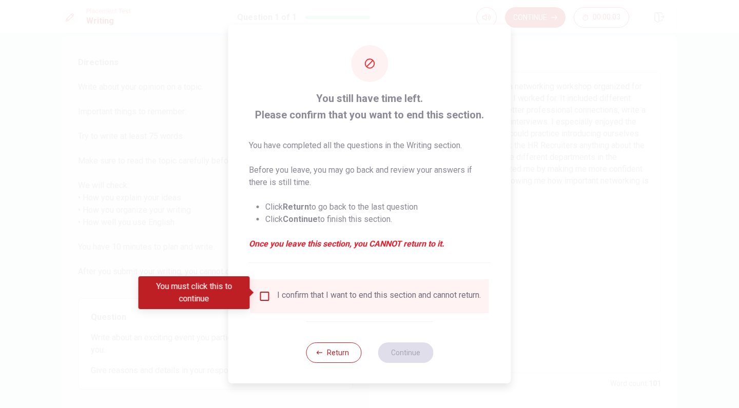
click at [263, 293] on input "You must click this to continue" at bounding box center [265, 296] width 12 height 12
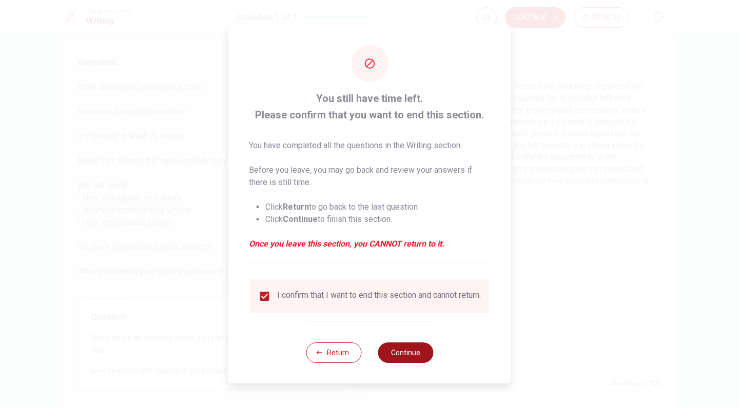
click at [404, 351] on button "Continue" at bounding box center [405, 353] width 55 height 21
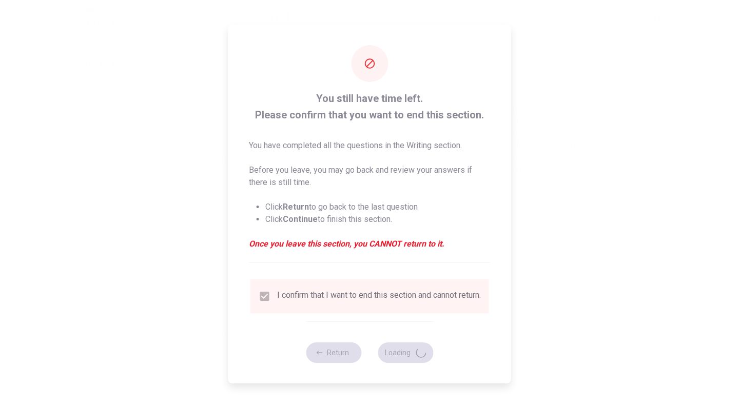
scroll to position [0, 0]
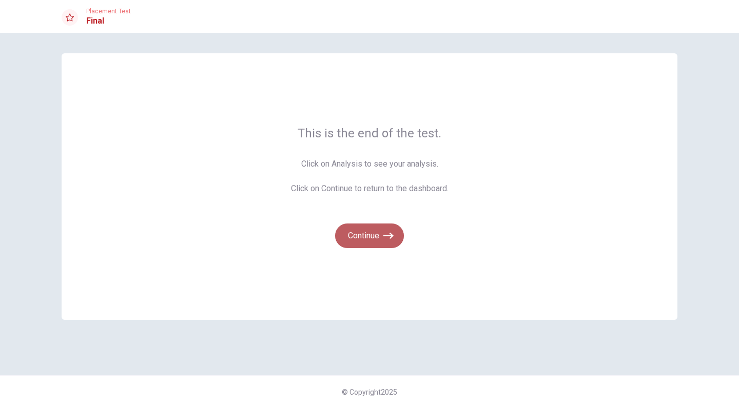
click at [359, 238] on button "Continue" at bounding box center [369, 236] width 69 height 25
